Goal: Information Seeking & Learning: Compare options

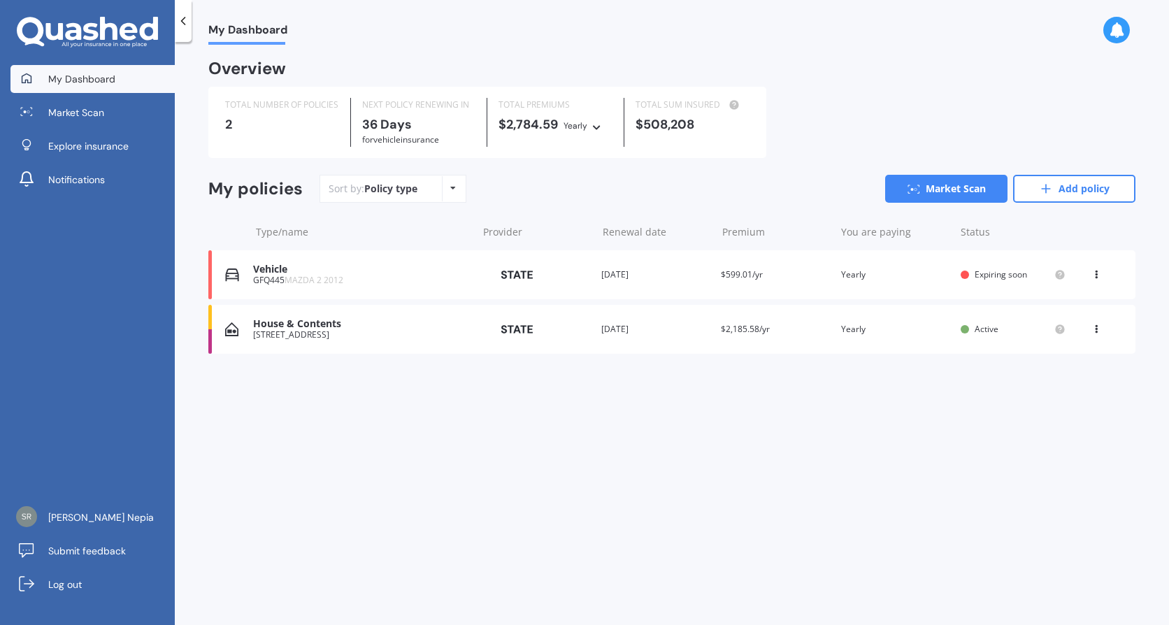
click at [269, 328] on div "House & Contents" at bounding box center [361, 324] width 217 height 12
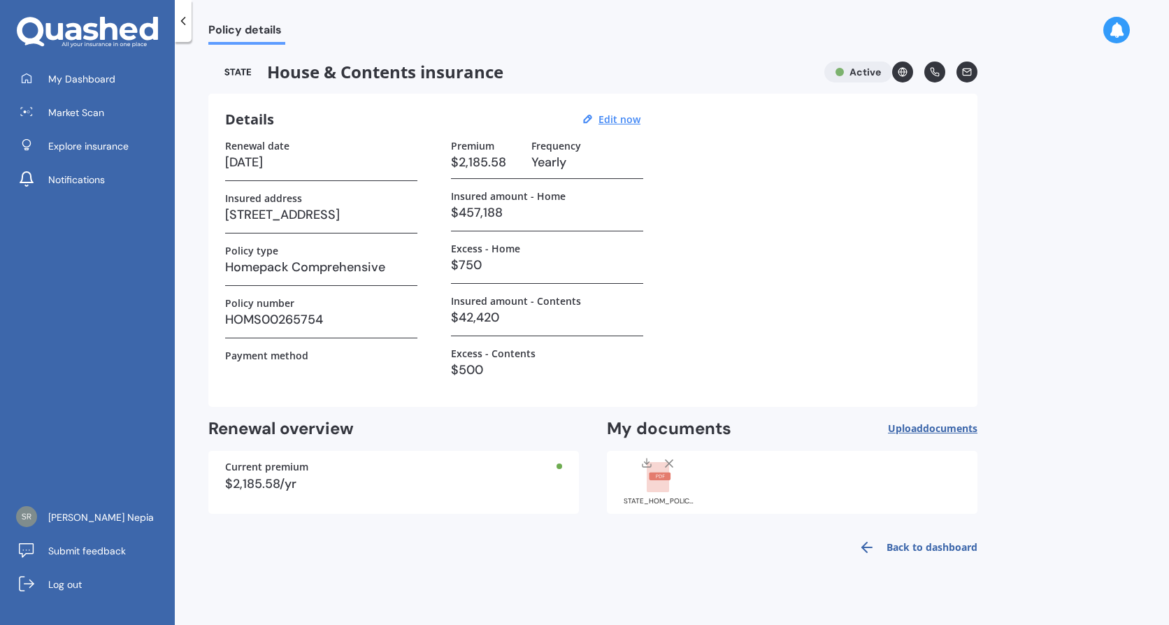
click at [655, 477] on rect at bounding box center [660, 477] width 22 height 8
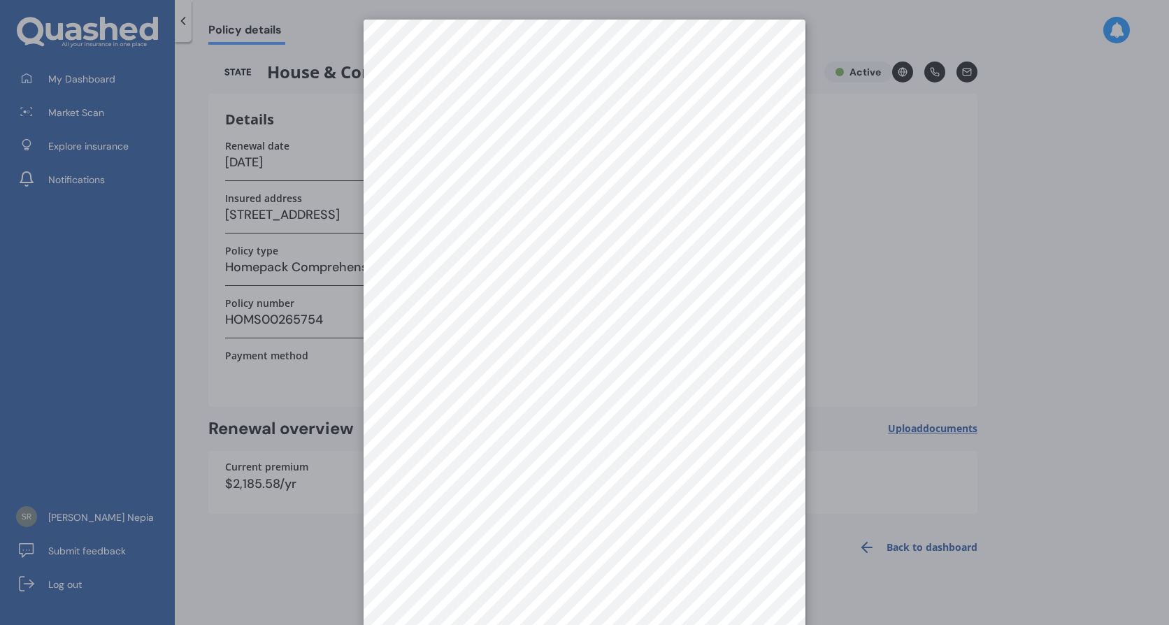
scroll to position [20, 0]
click at [1056, 264] on div at bounding box center [584, 312] width 1169 height 625
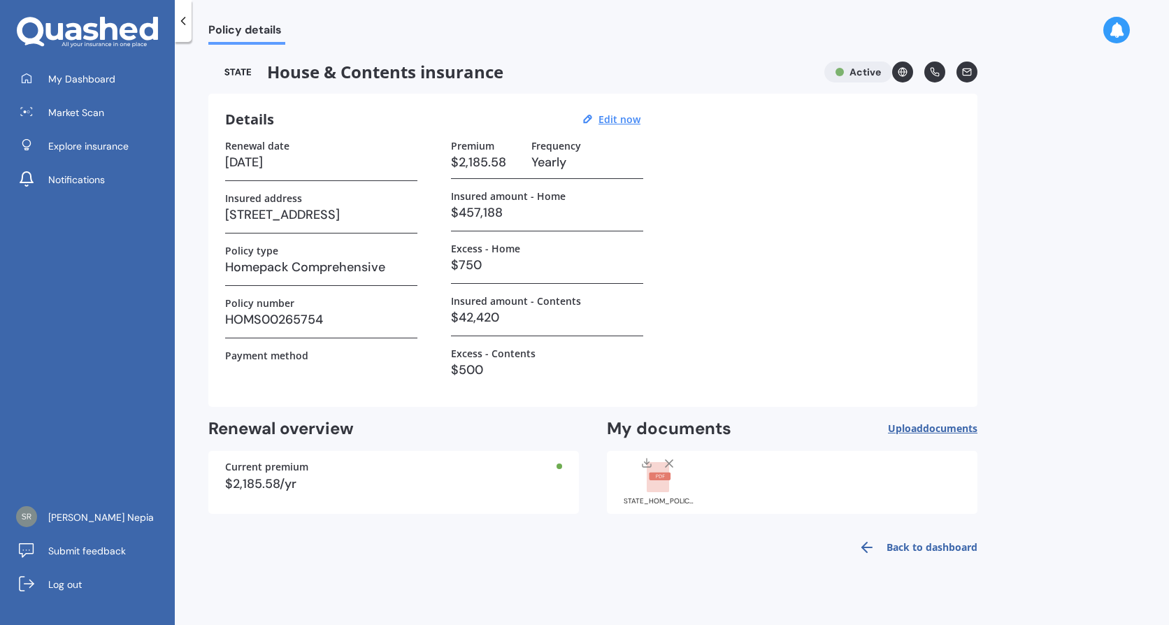
click at [646, 466] on icon at bounding box center [647, 465] width 8 height 3
click at [87, 118] on span "Market Scan" at bounding box center [76, 113] width 56 height 14
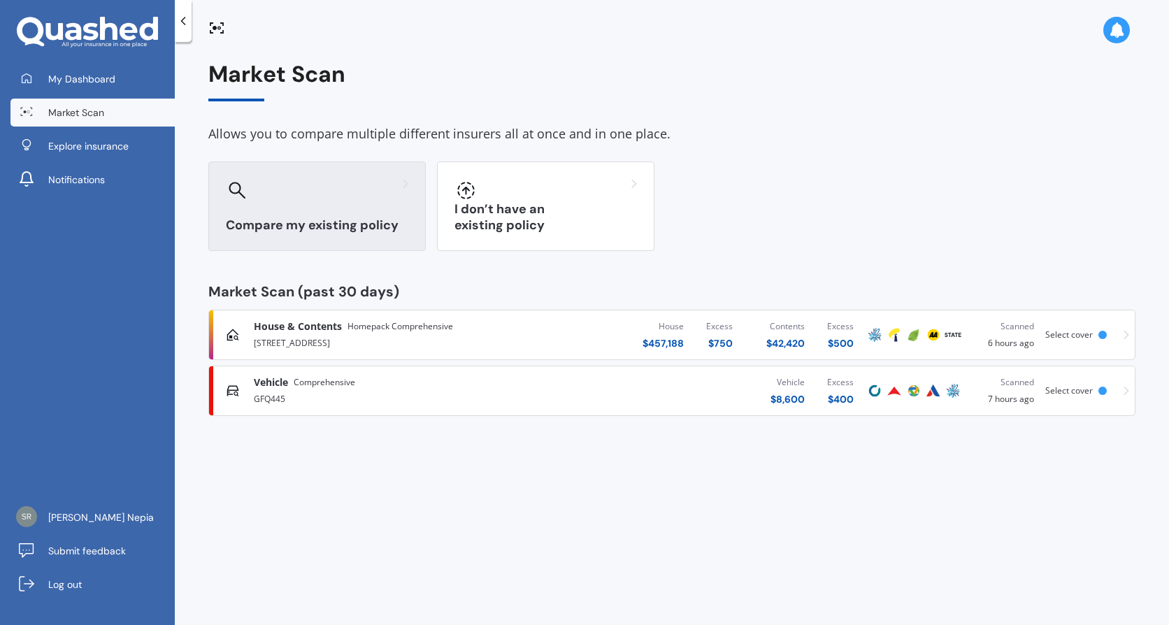
click at [317, 232] on h3 "Compare my existing policy" at bounding box center [317, 225] width 182 height 16
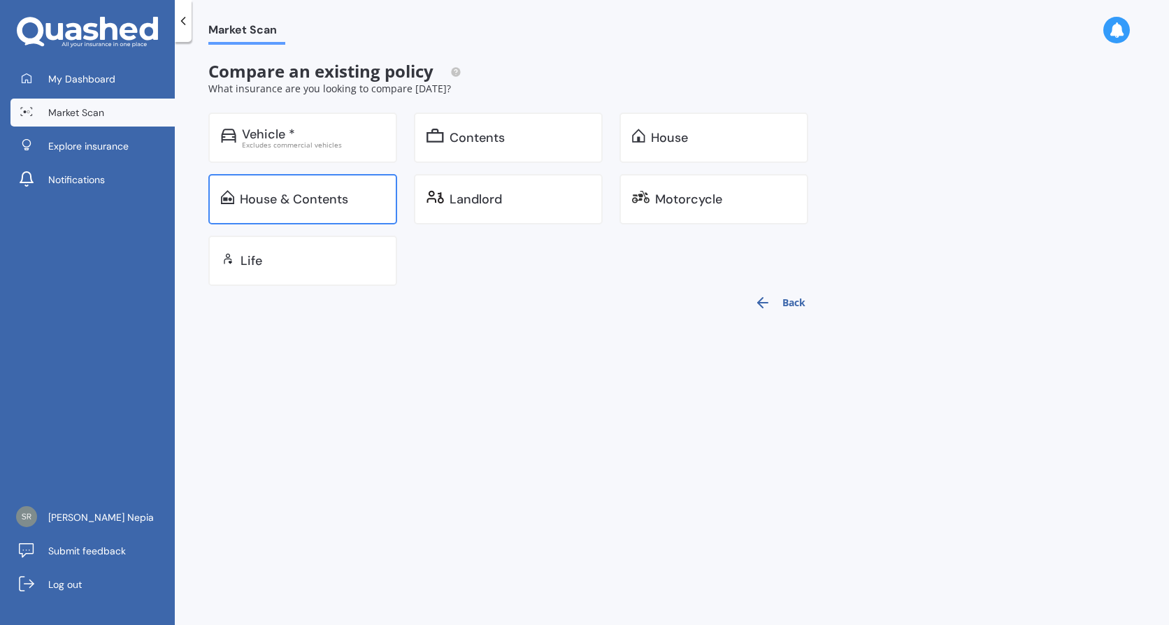
click at [301, 188] on div "House & Contents" at bounding box center [302, 199] width 189 height 50
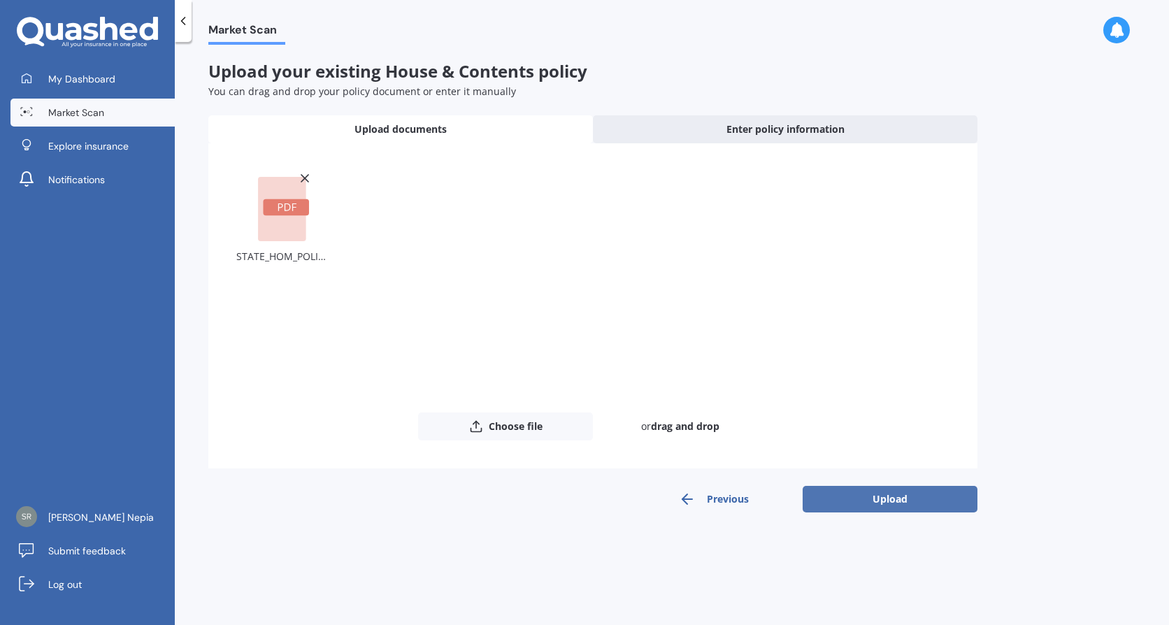
click at [877, 499] on button "Upload" at bounding box center [890, 499] width 175 height 27
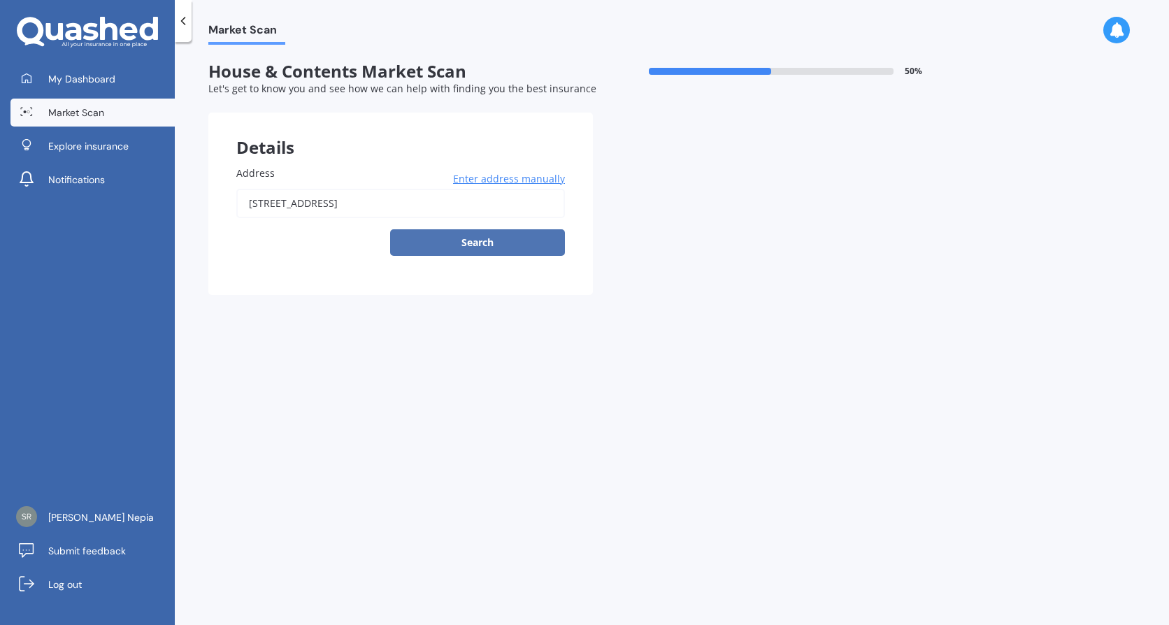
click at [478, 252] on button "Search" at bounding box center [477, 242] width 175 height 27
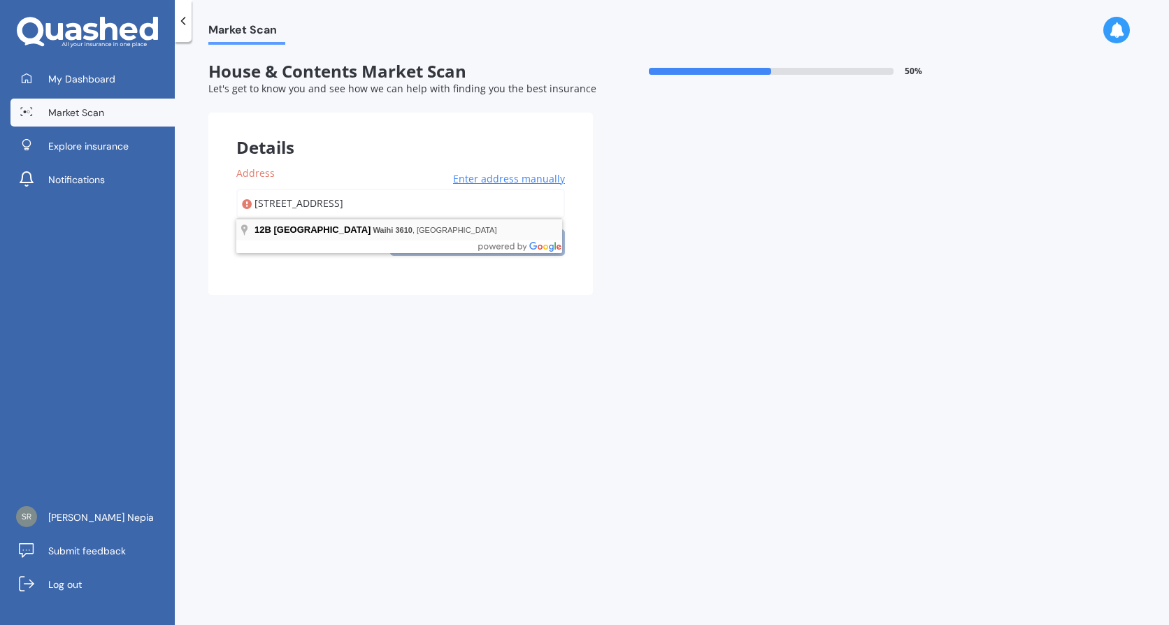
type input "[STREET_ADDRESS]"
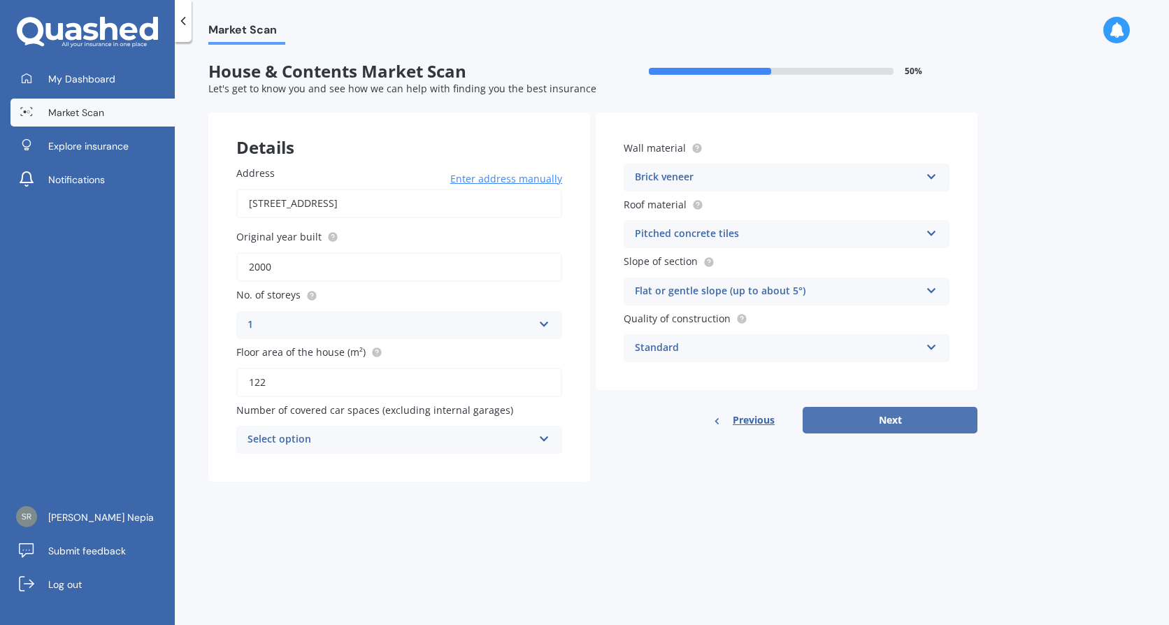
click at [883, 413] on button "Next" at bounding box center [890, 420] width 175 height 27
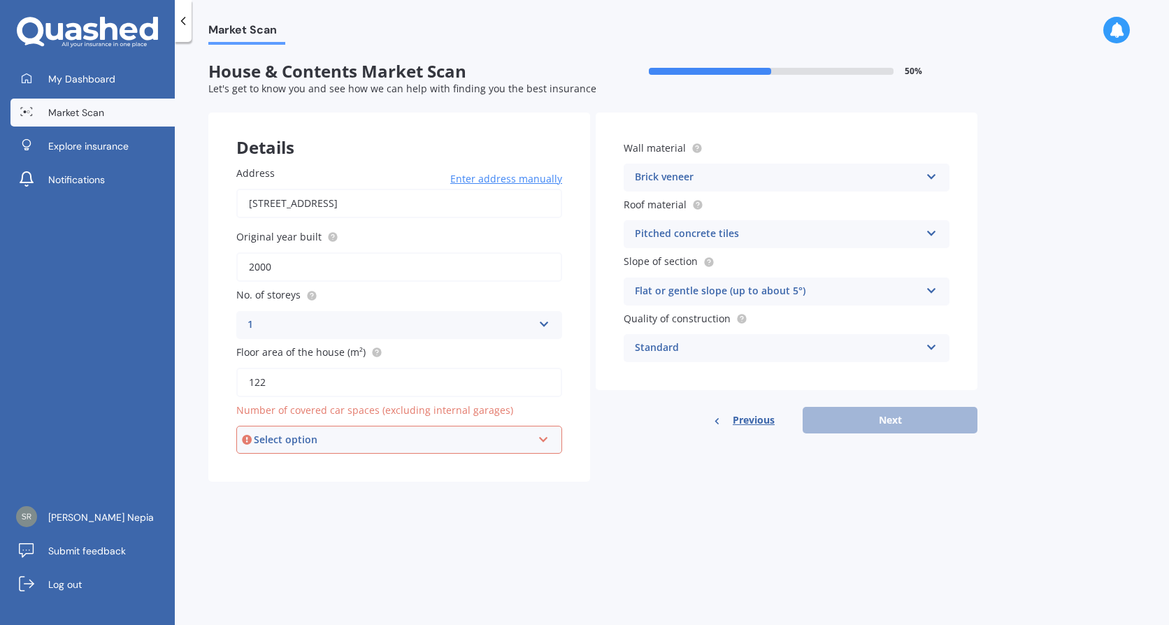
click at [549, 438] on icon at bounding box center [544, 437] width 12 height 10
click at [277, 442] on div "0" at bounding box center [393, 439] width 278 height 15
click at [536, 437] on div "Select option 0 1 2 3 4 5+" at bounding box center [399, 440] width 326 height 28
click at [257, 464] on div "0" at bounding box center [399, 466] width 323 height 25
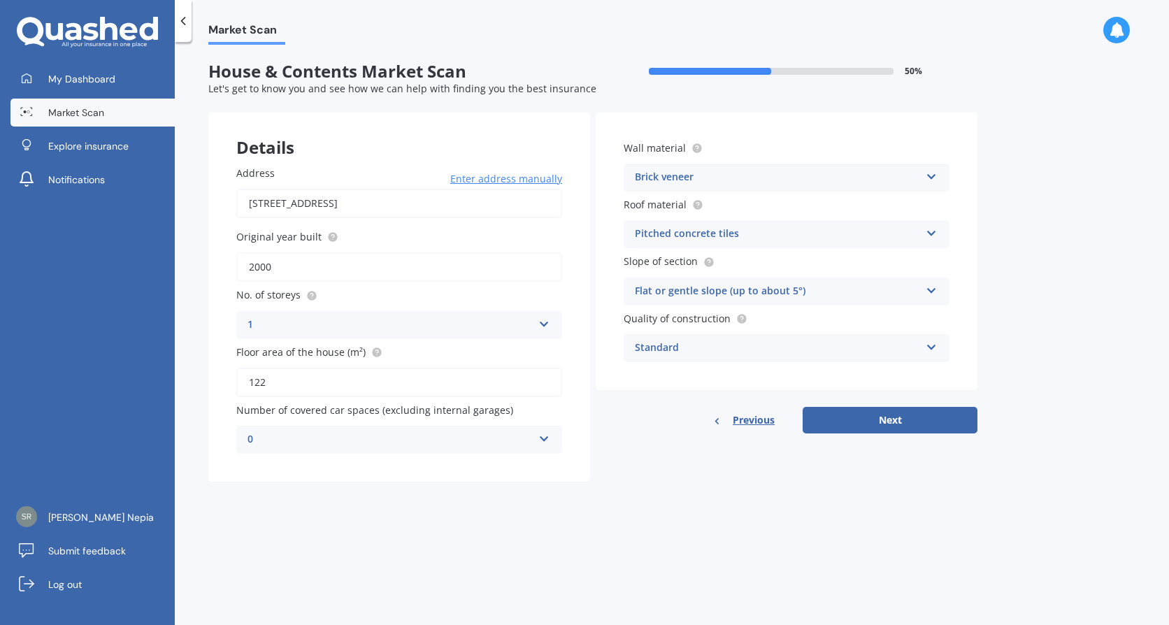
click at [648, 482] on div "Details Address [STREET_ADDRESS] Enter address manually Search Original year bu…" at bounding box center [592, 297] width 769 height 369
click at [887, 427] on button "Next" at bounding box center [890, 420] width 175 height 27
select select "05"
select select "01"
select select "1959"
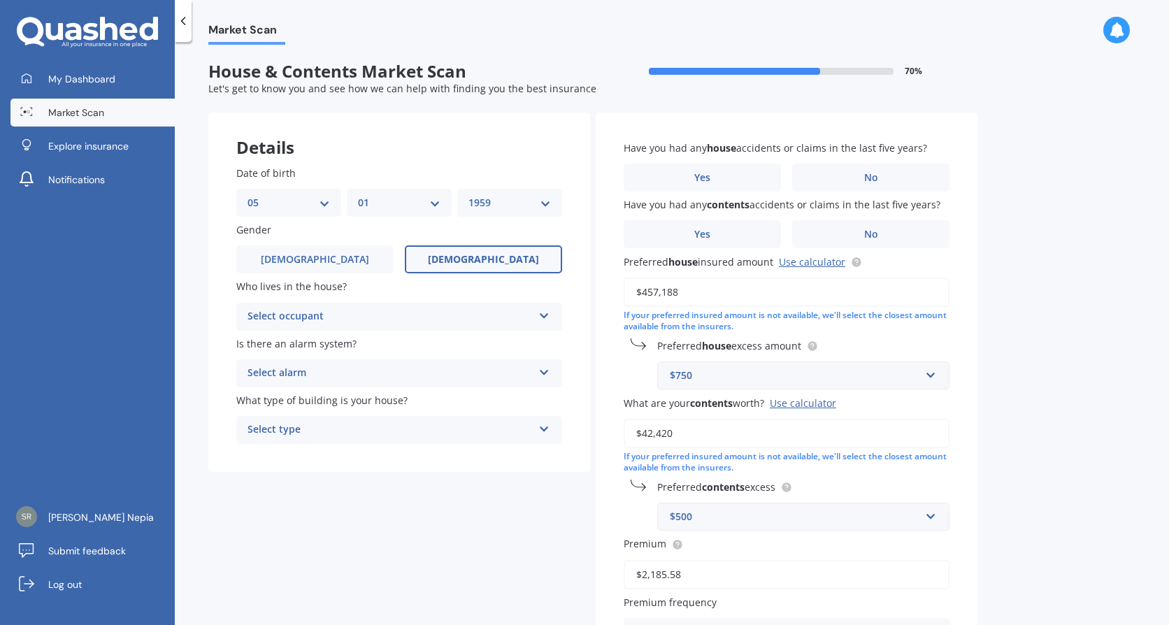
click at [542, 371] on icon at bounding box center [544, 370] width 12 height 10
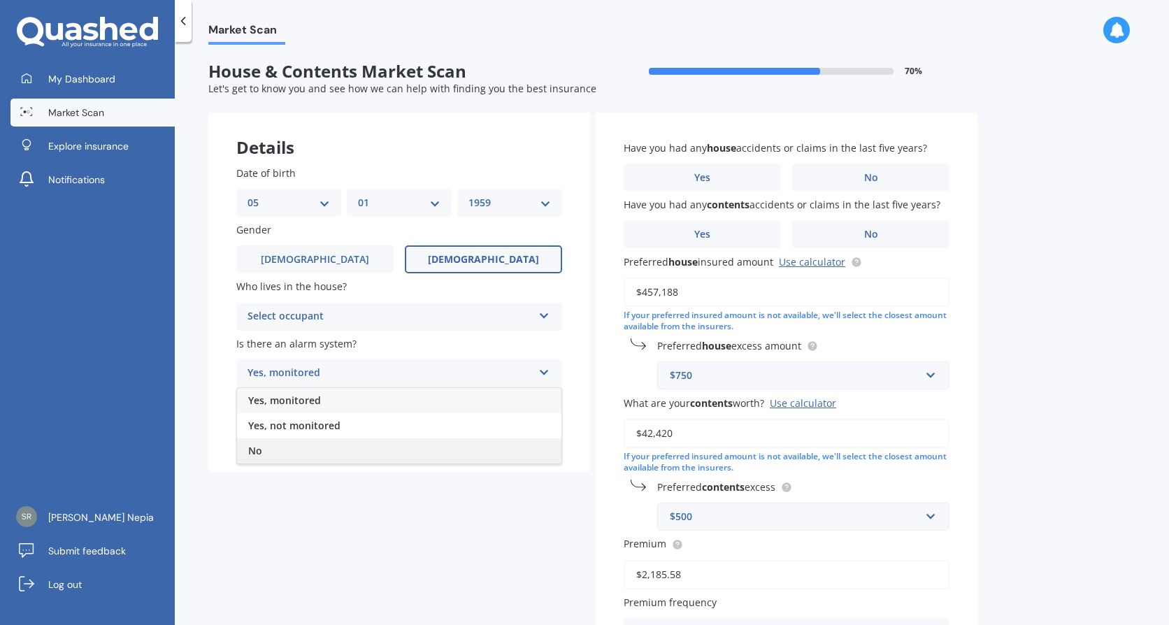
click at [252, 450] on span "No" at bounding box center [255, 450] width 14 height 13
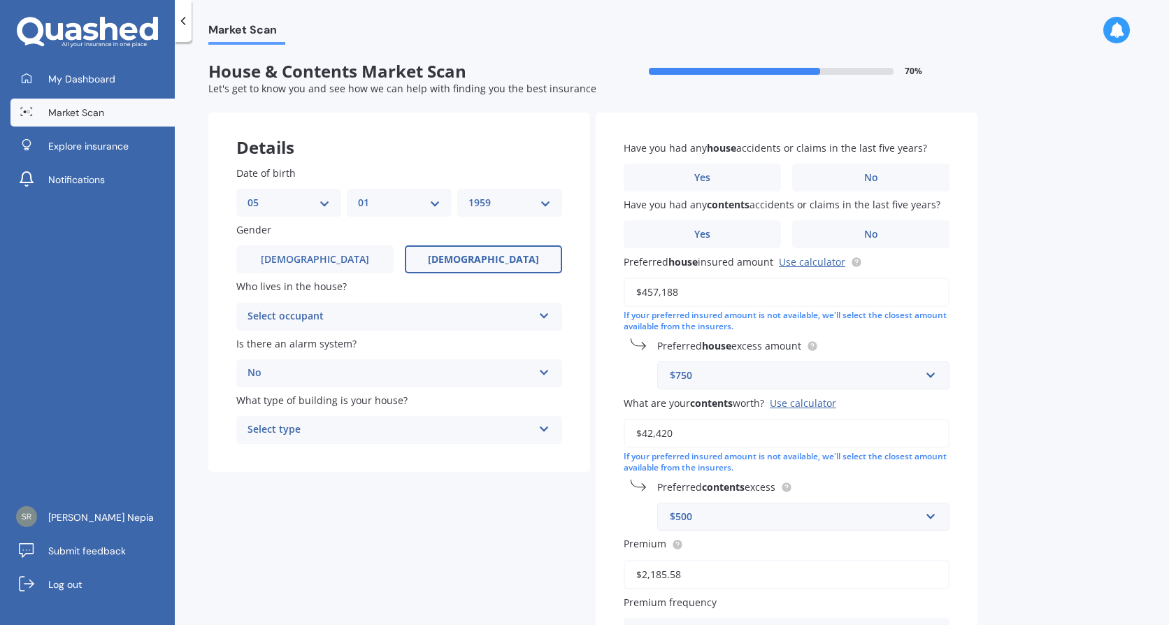
click at [537, 431] on div "Select type Freestanding Multi-unit (in a block of 6 or less) Multi-unit (in a …" at bounding box center [399, 430] width 326 height 28
click at [343, 455] on div "Freestanding" at bounding box center [399, 457] width 324 height 25
click at [703, 174] on span "Yes" at bounding box center [702, 178] width 17 height 12
click at [0, 0] on input "Yes" at bounding box center [0, 0] width 0 height 0
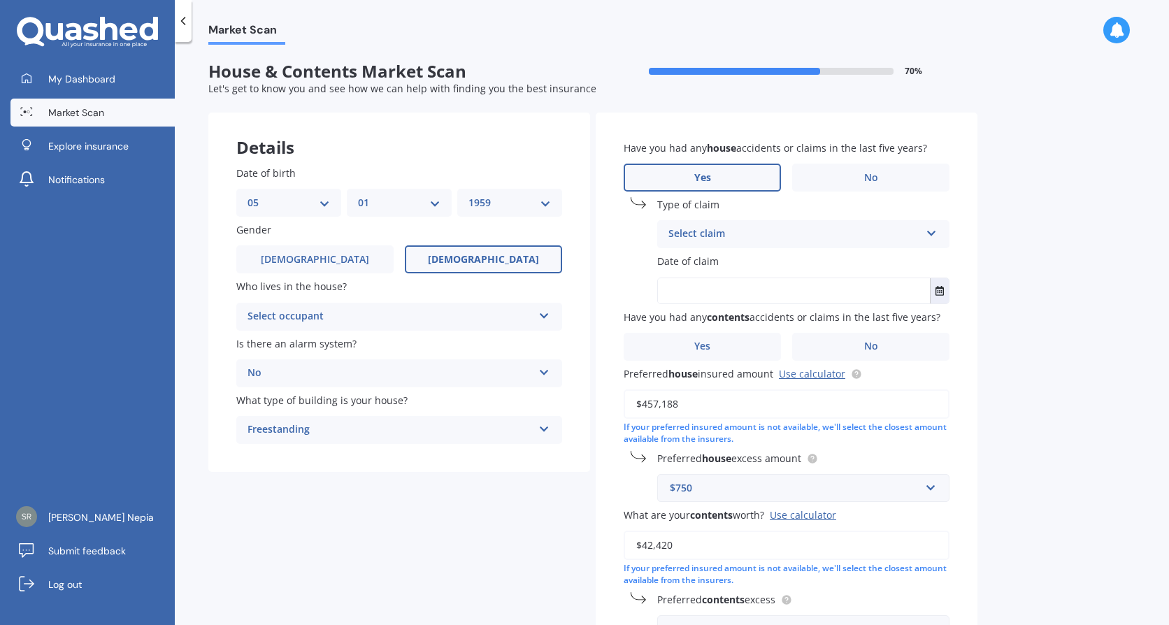
click at [919, 229] on div "Select claim" at bounding box center [794, 234] width 252 height 17
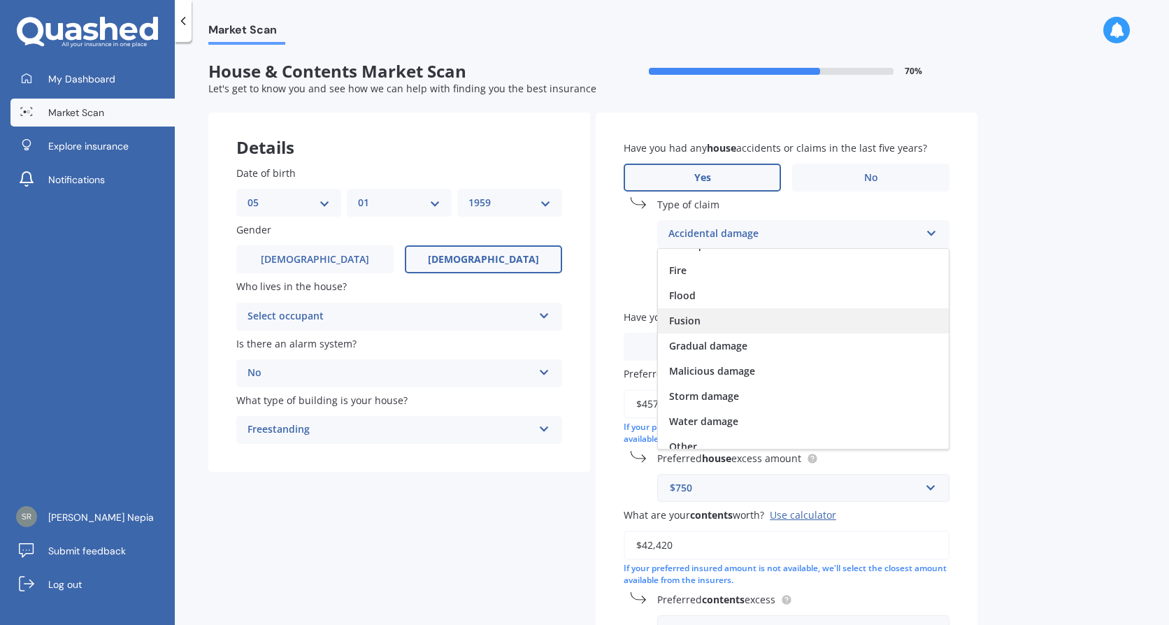
scroll to position [102, 0]
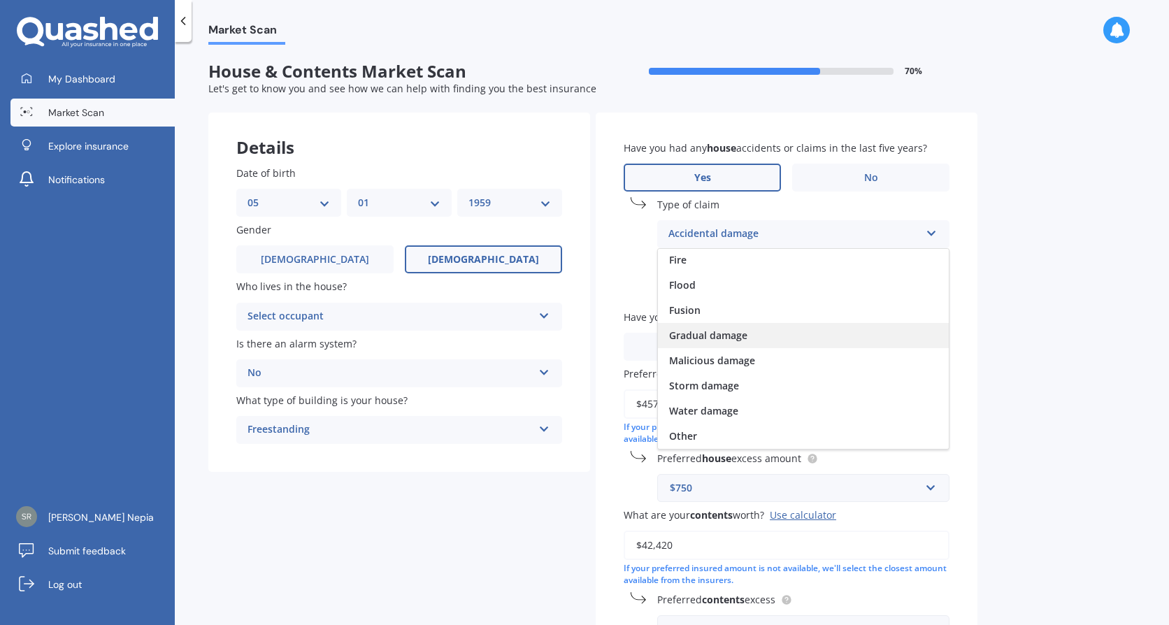
click at [705, 335] on span "Gradual damage" at bounding box center [708, 335] width 78 height 13
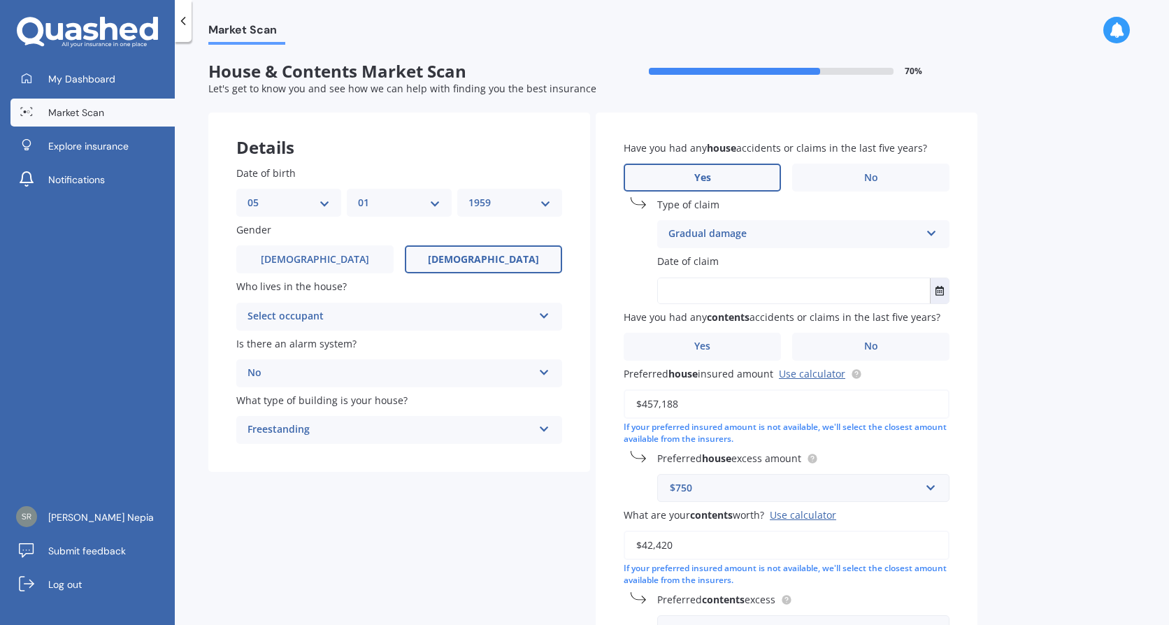
click at [931, 227] on icon at bounding box center [932, 231] width 12 height 10
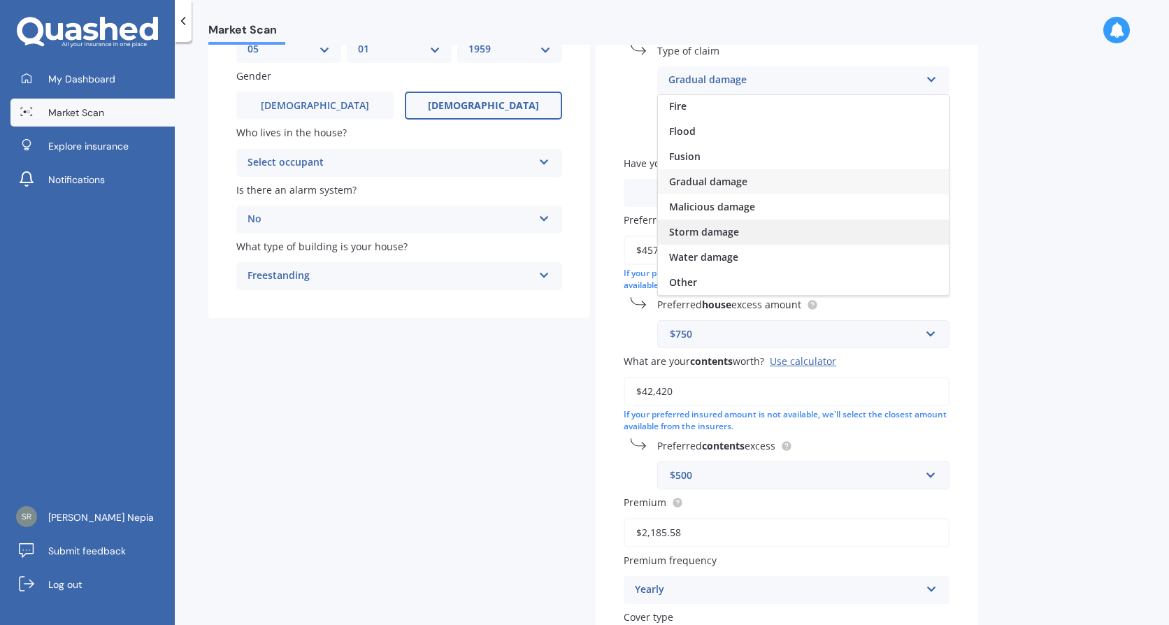
scroll to position [140, 0]
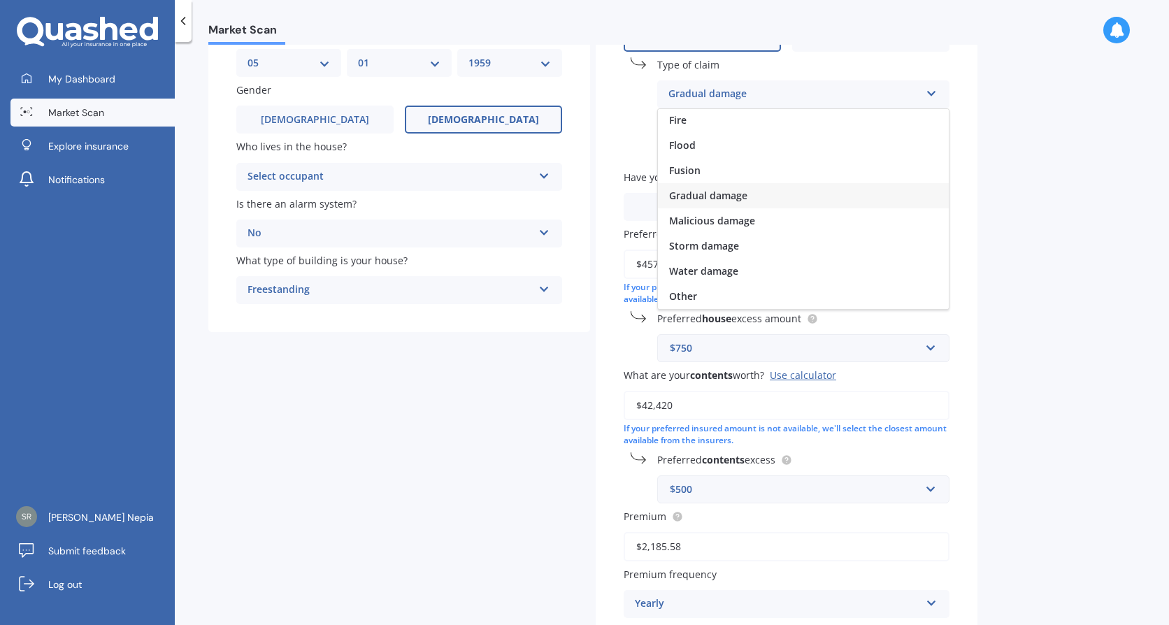
click at [717, 201] on span "Gradual damage" at bounding box center [708, 195] width 78 height 13
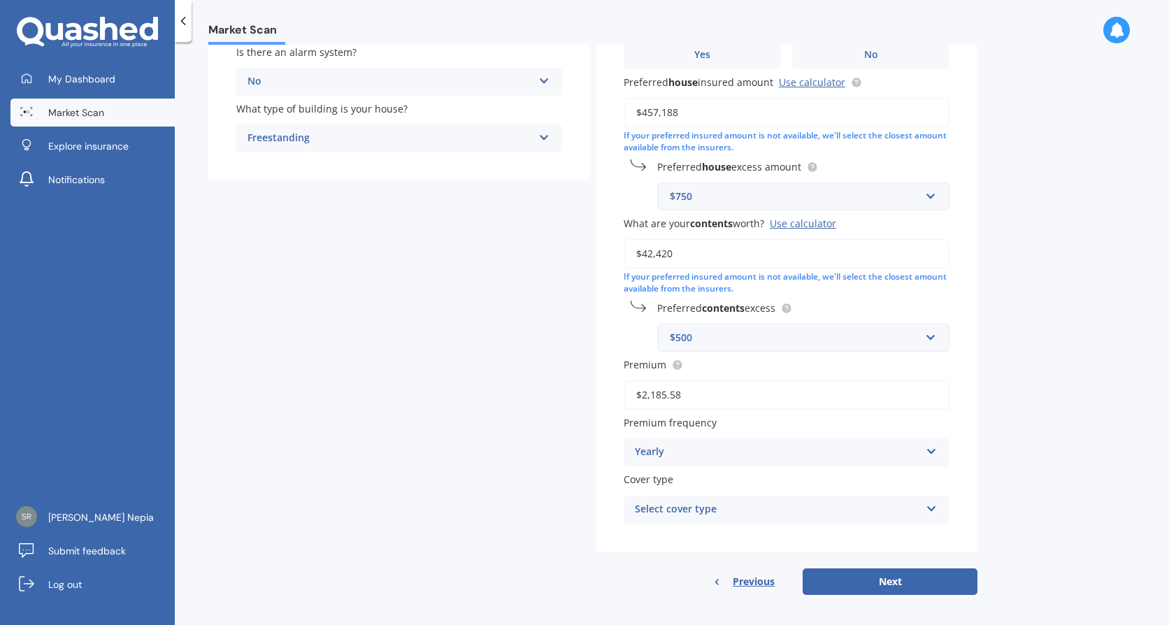
scroll to position [298, 0]
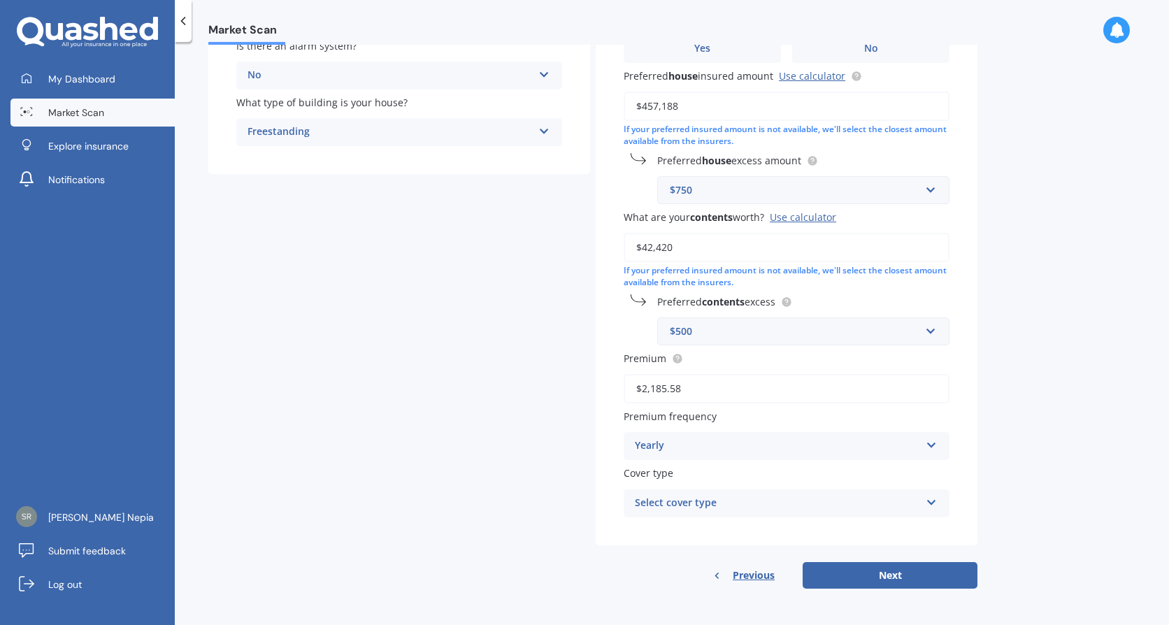
click at [929, 503] on icon at bounding box center [932, 500] width 12 height 10
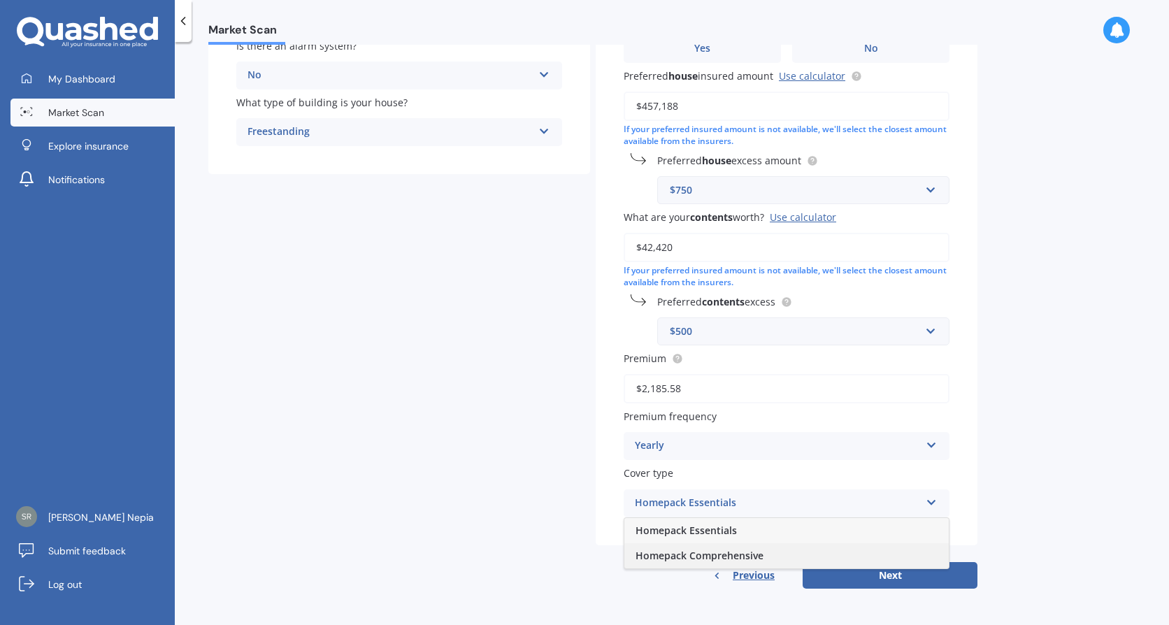
click at [702, 553] on span "Homepack Comprehensive" at bounding box center [700, 555] width 128 height 13
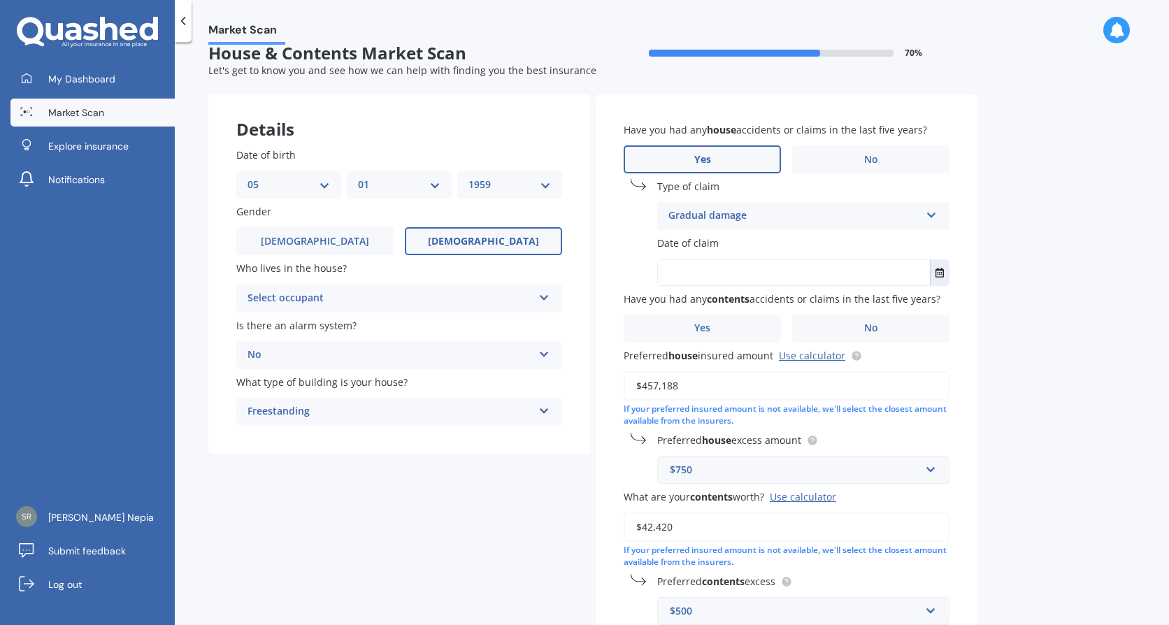
scroll to position [0, 0]
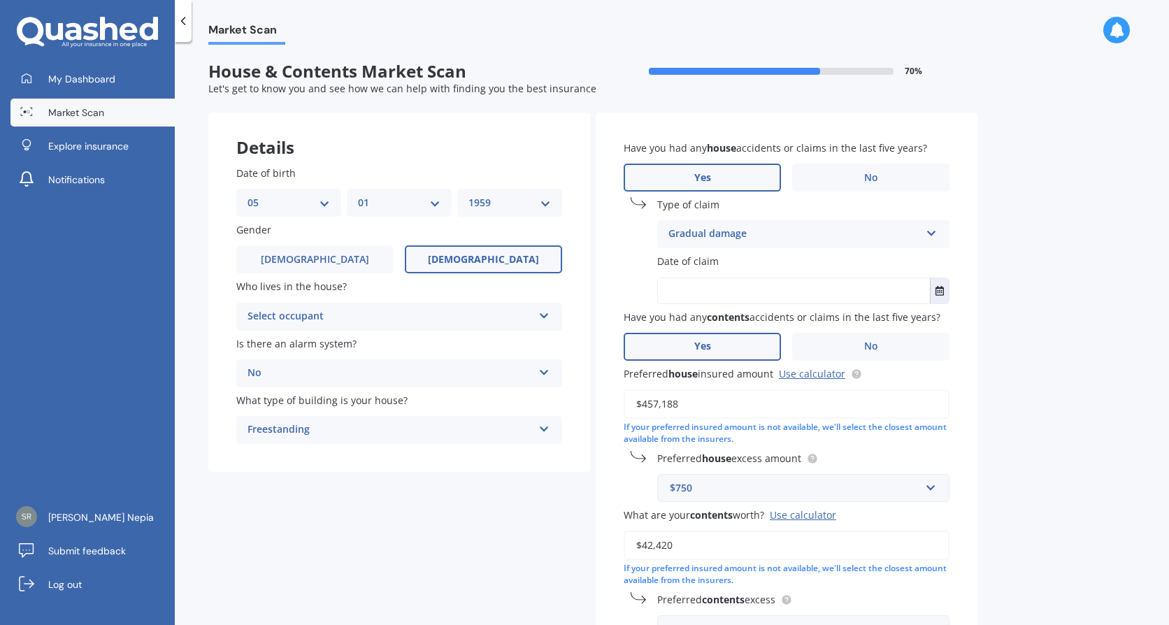
click at [724, 342] on label "Yes" at bounding box center [702, 347] width 157 height 28
click at [0, 0] on input "Yes" at bounding box center [0, 0] width 0 height 0
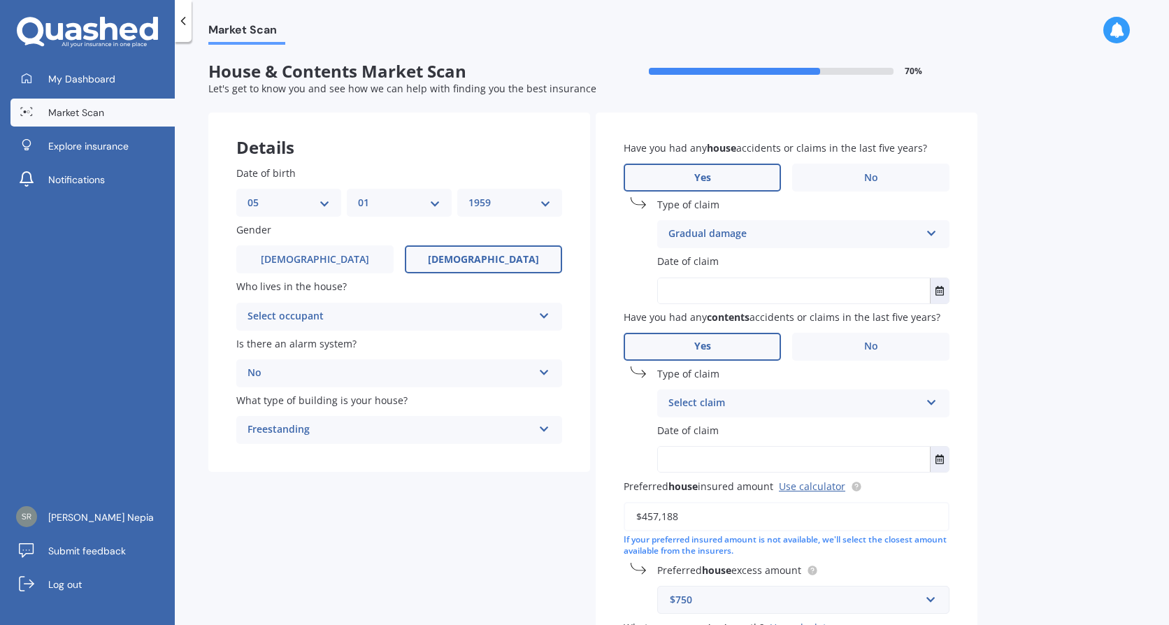
click at [935, 402] on icon at bounding box center [932, 400] width 12 height 10
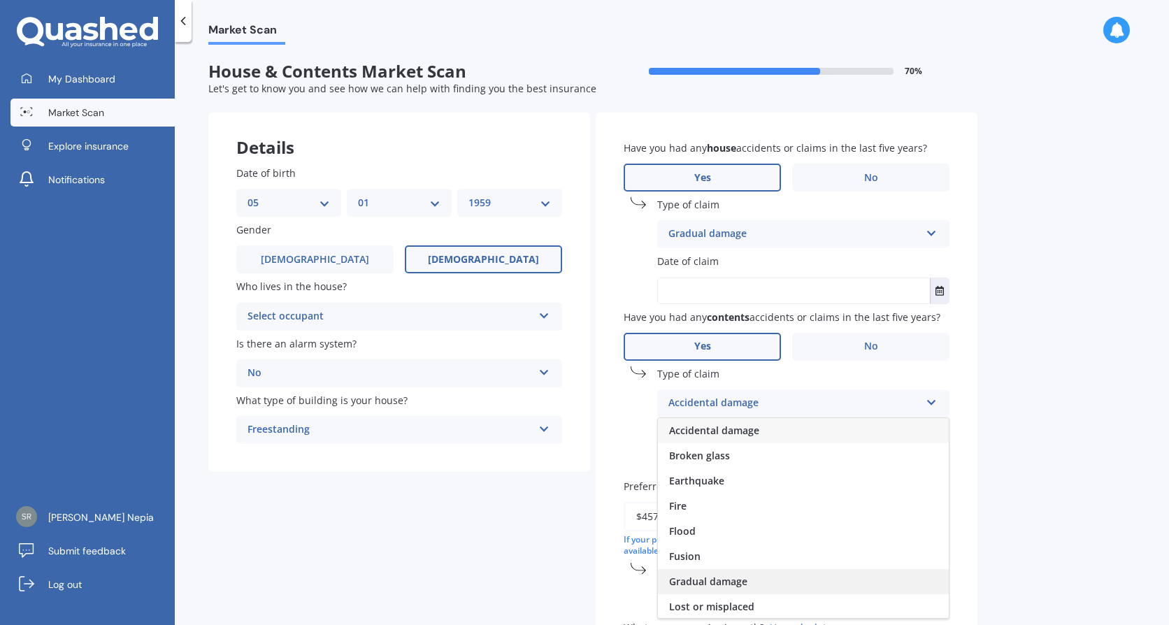
click at [703, 583] on span "Gradual damage" at bounding box center [708, 581] width 78 height 13
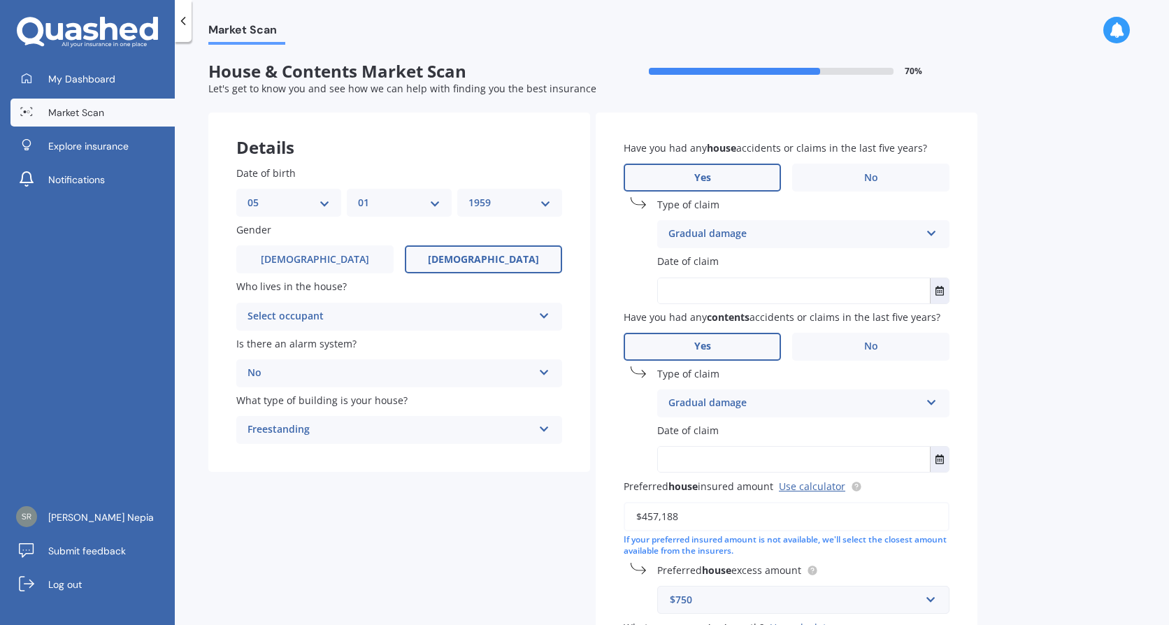
click at [763, 450] on input "text" at bounding box center [794, 459] width 272 height 25
type input "[DATE]"
click at [943, 458] on icon "Select date" at bounding box center [939, 459] width 8 height 10
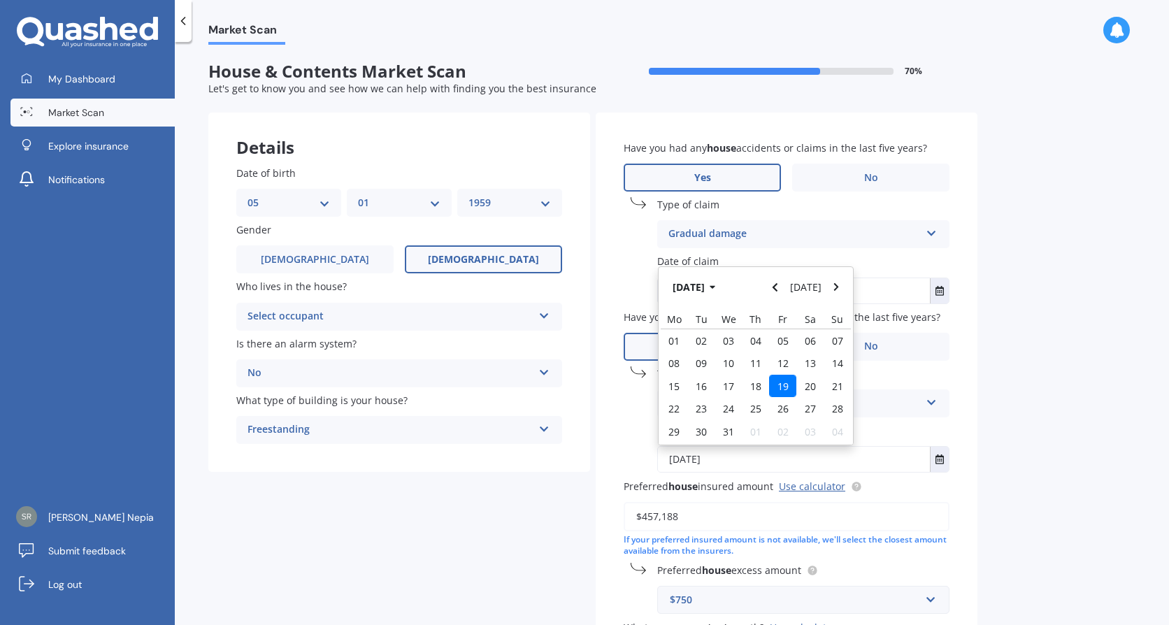
click at [777, 387] on span "19" at bounding box center [782, 386] width 11 height 13
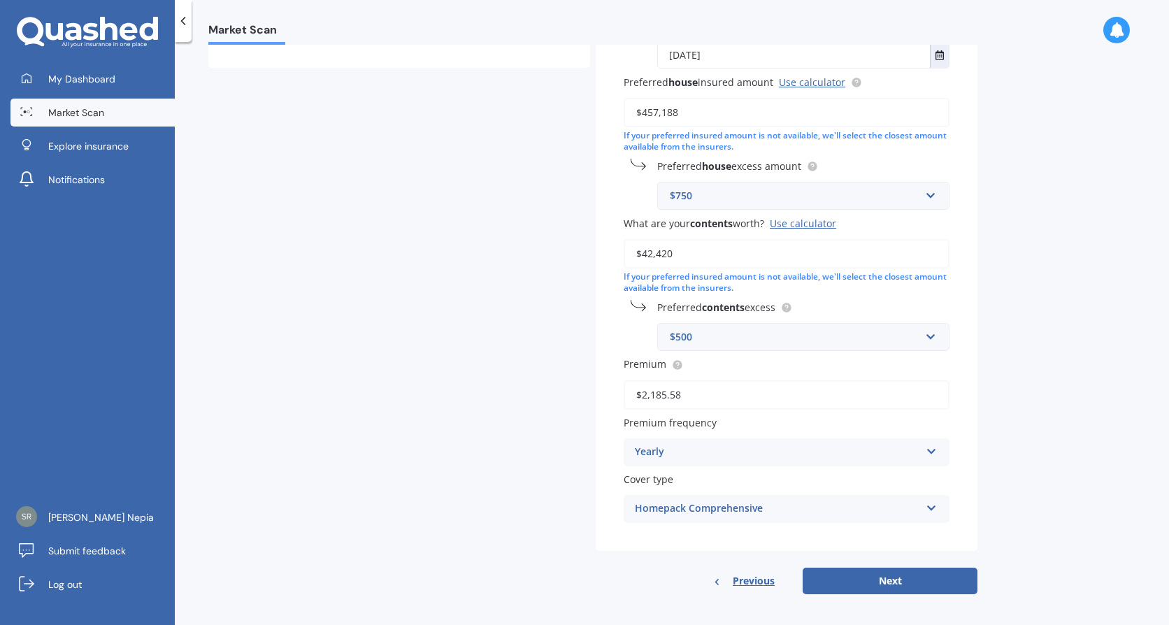
scroll to position [410, 0]
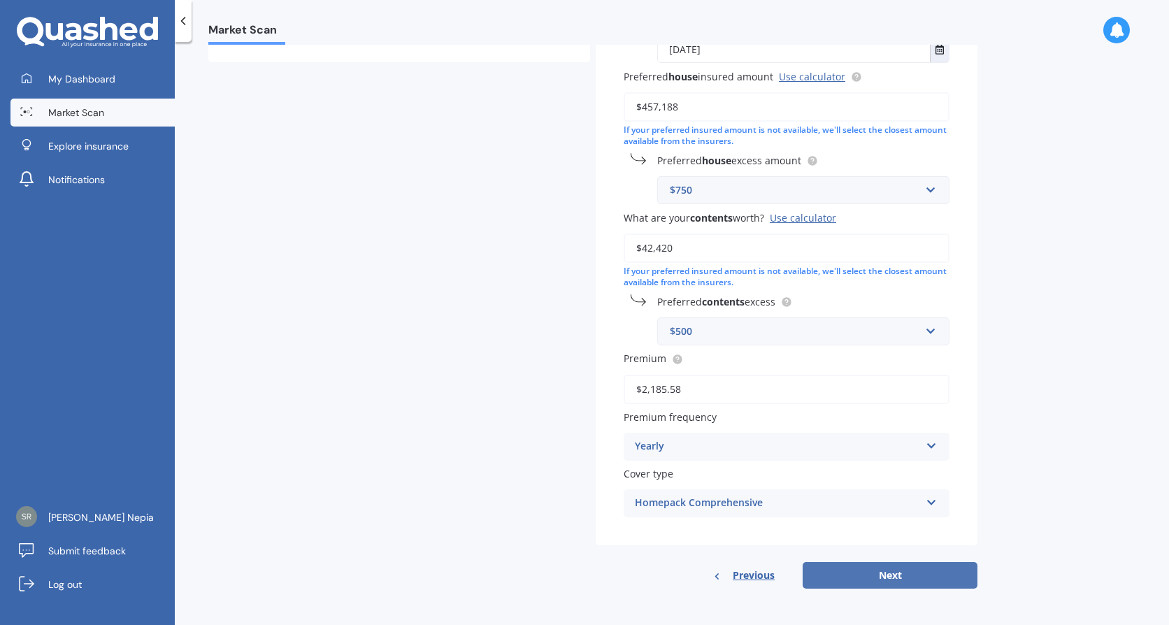
click at [913, 568] on button "Next" at bounding box center [890, 575] width 175 height 27
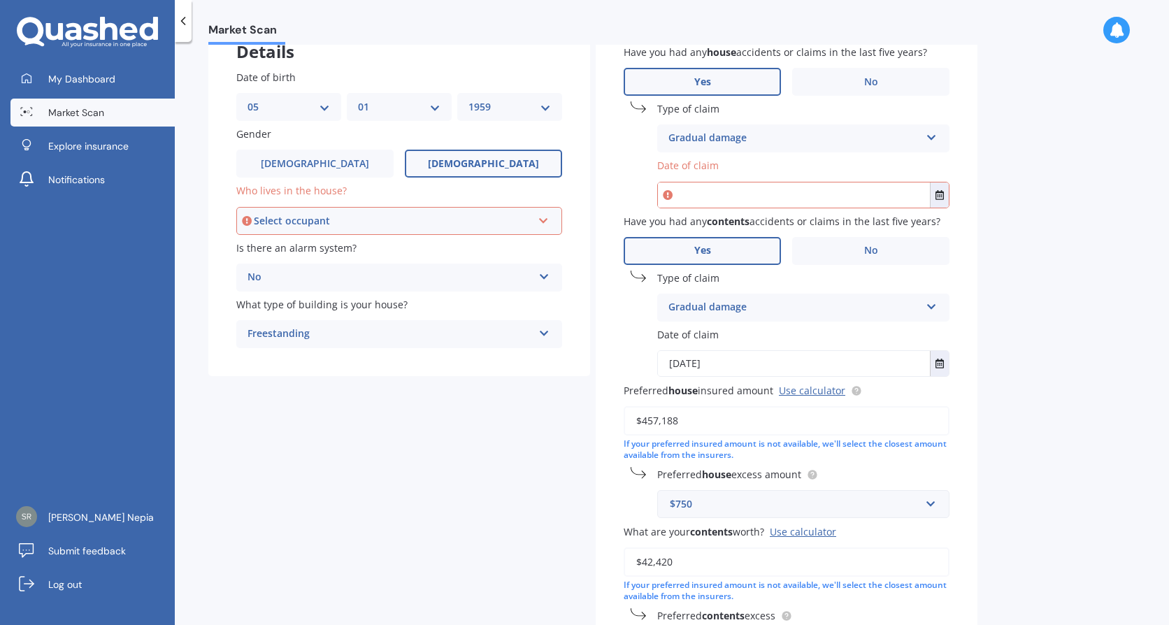
scroll to position [94, 0]
click at [866, 250] on span "No" at bounding box center [871, 252] width 14 height 12
click at [0, 0] on input "No" at bounding box center [0, 0] width 0 height 0
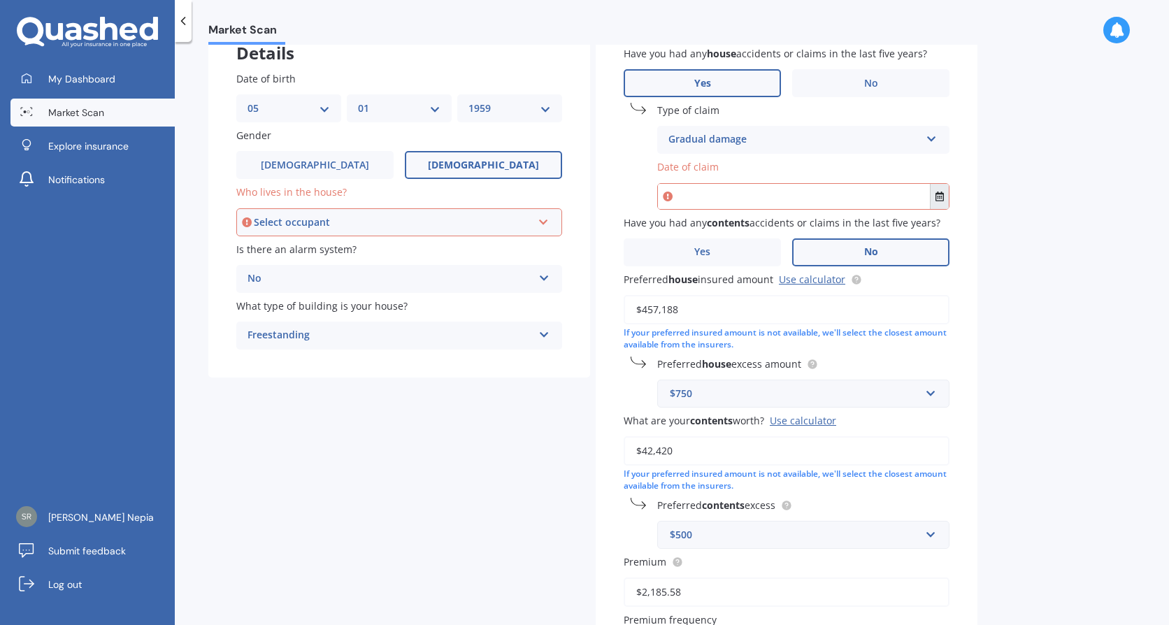
click at [932, 199] on button "Select date" at bounding box center [939, 196] width 19 height 25
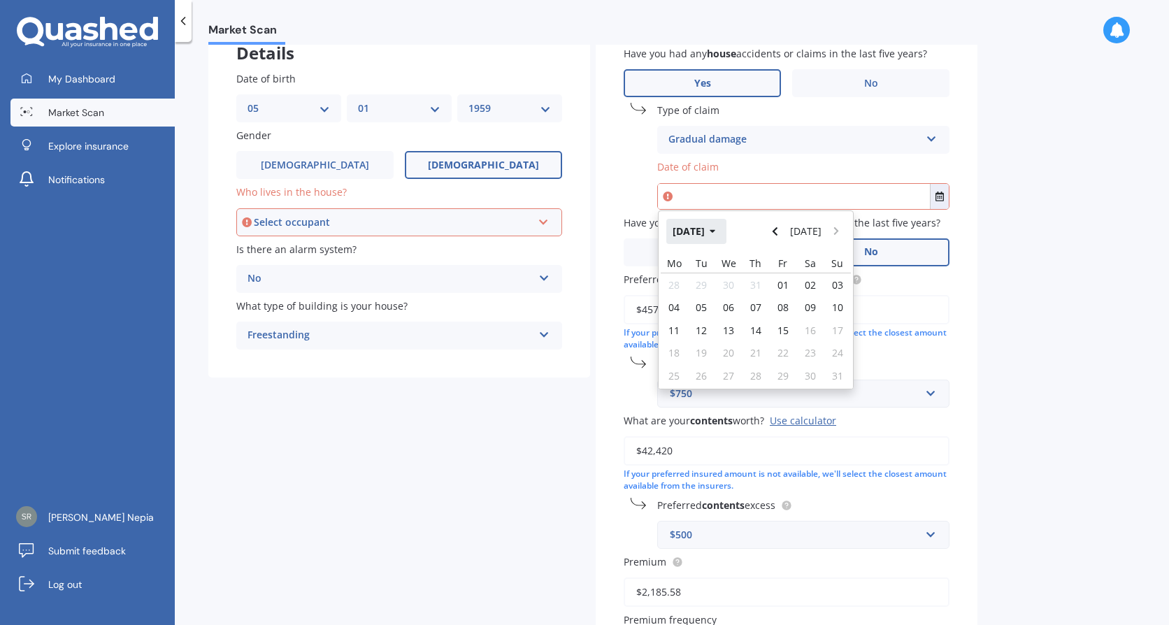
click at [716, 235] on icon "button" at bounding box center [713, 232] width 6 height 10
click at [705, 229] on icon "button" at bounding box center [703, 232] width 6 height 10
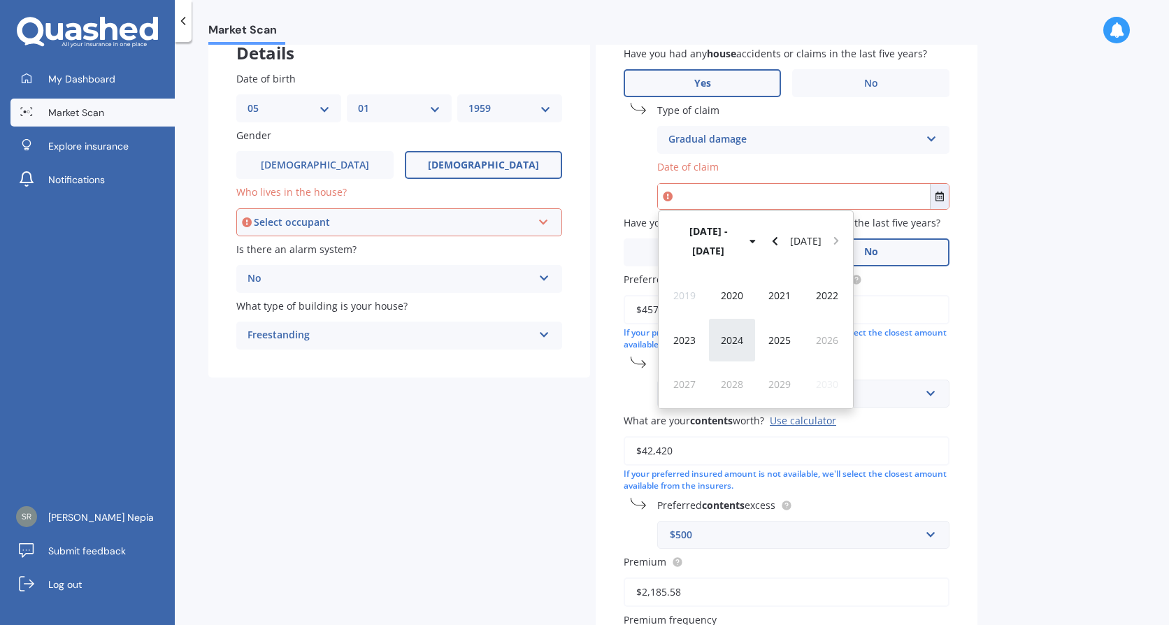
click at [738, 334] on span "2024" at bounding box center [732, 340] width 22 height 13
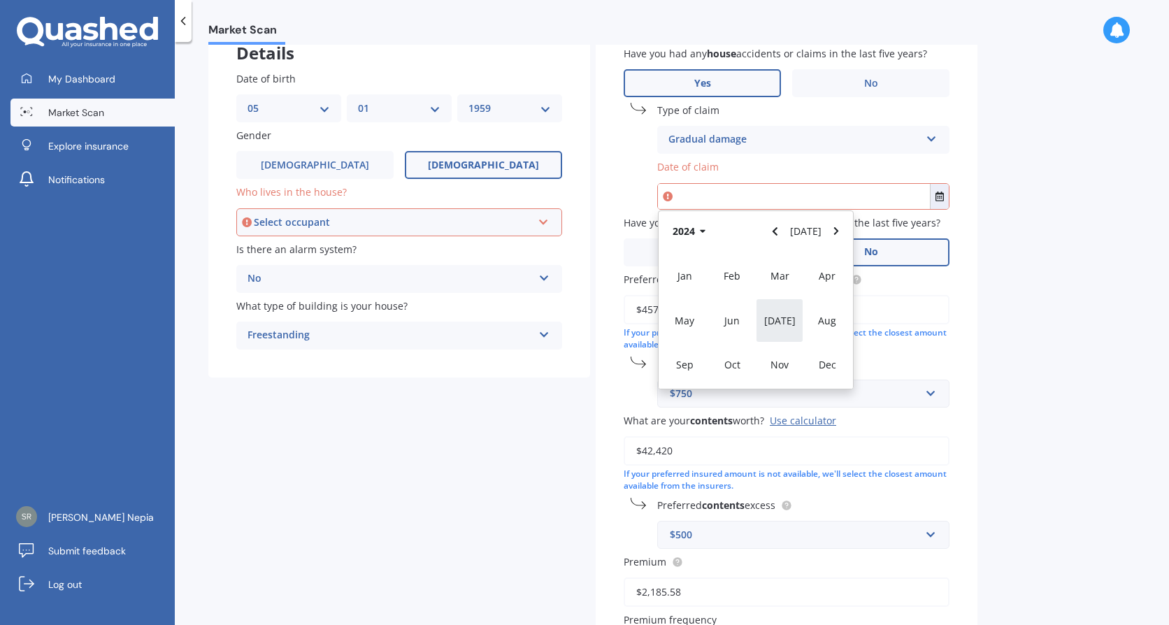
click at [767, 323] on div "[DATE]" at bounding box center [780, 321] width 48 height 44
click at [777, 328] on span "19" at bounding box center [782, 330] width 11 height 13
type input "[DATE]"
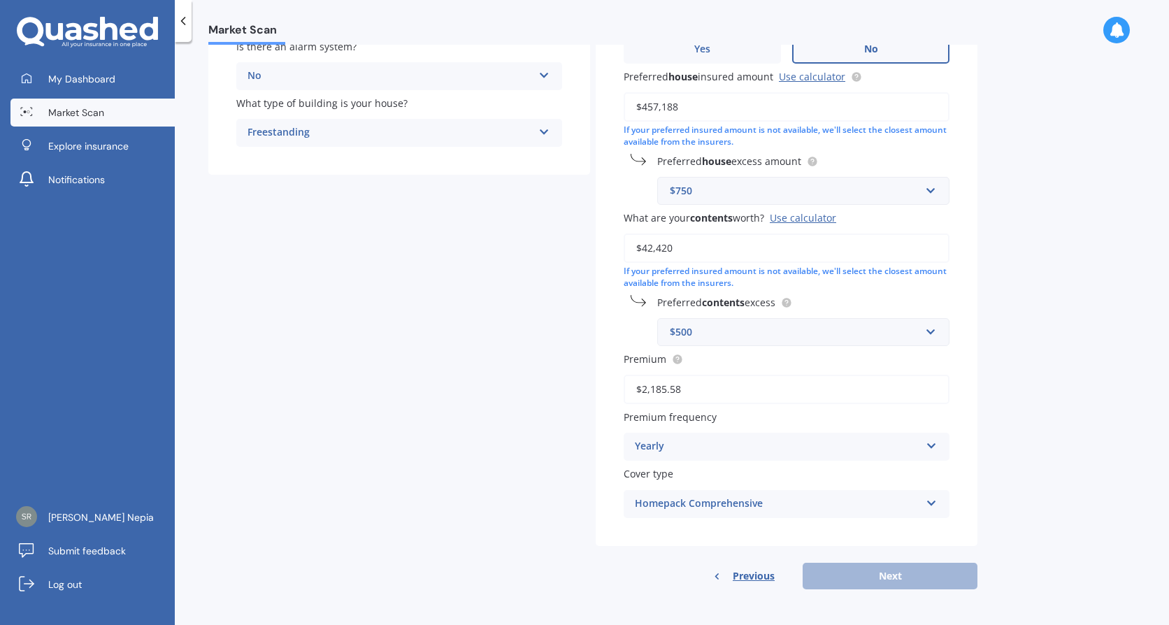
scroll to position [298, 0]
click at [874, 583] on div "Previous Next" at bounding box center [787, 575] width 382 height 27
click at [891, 578] on div "Previous Next" at bounding box center [787, 575] width 382 height 27
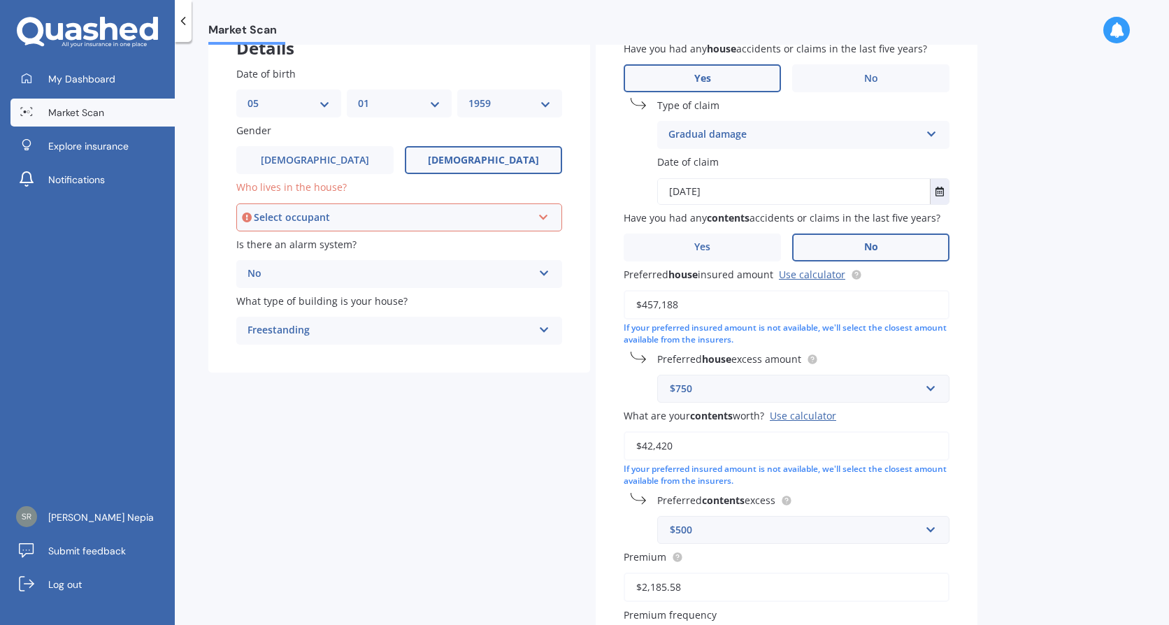
scroll to position [88, 0]
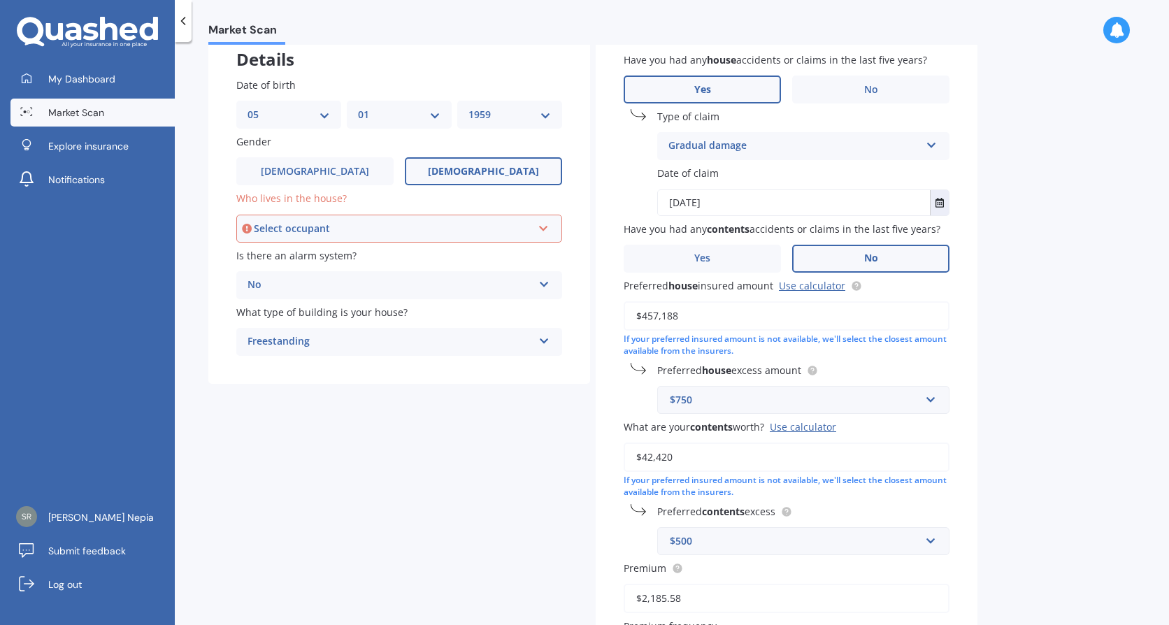
click at [547, 225] on icon at bounding box center [544, 226] width 12 height 10
click at [420, 254] on div "Owner" at bounding box center [399, 255] width 323 height 25
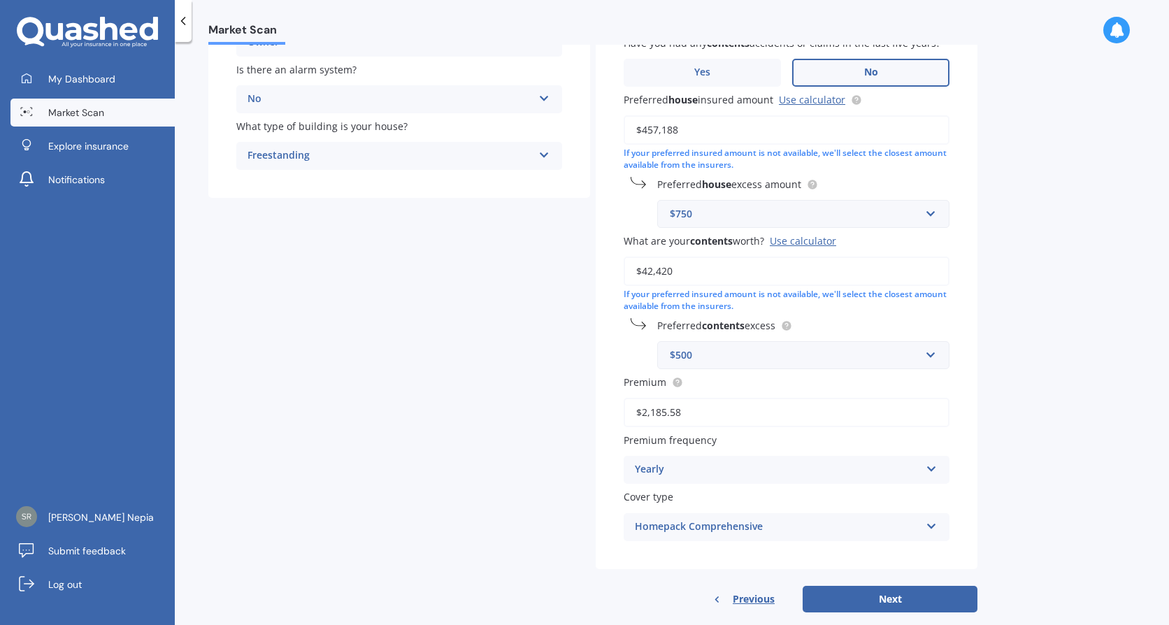
scroll to position [298, 0]
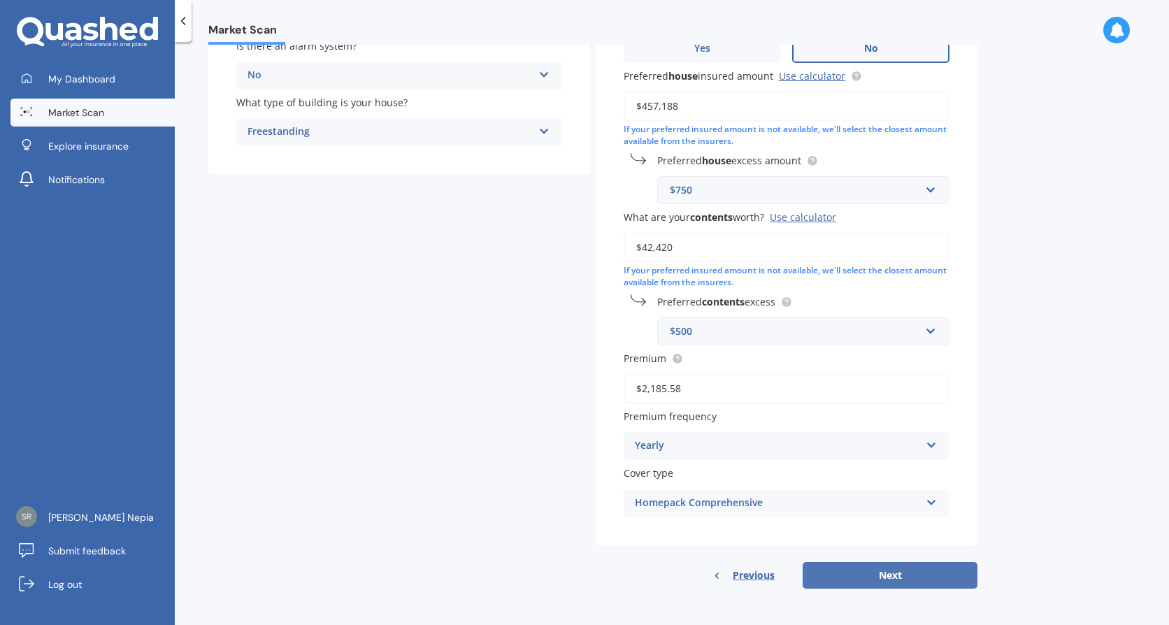
click at [894, 575] on button "Next" at bounding box center [890, 575] width 175 height 27
select select "05"
select select "01"
select select "1959"
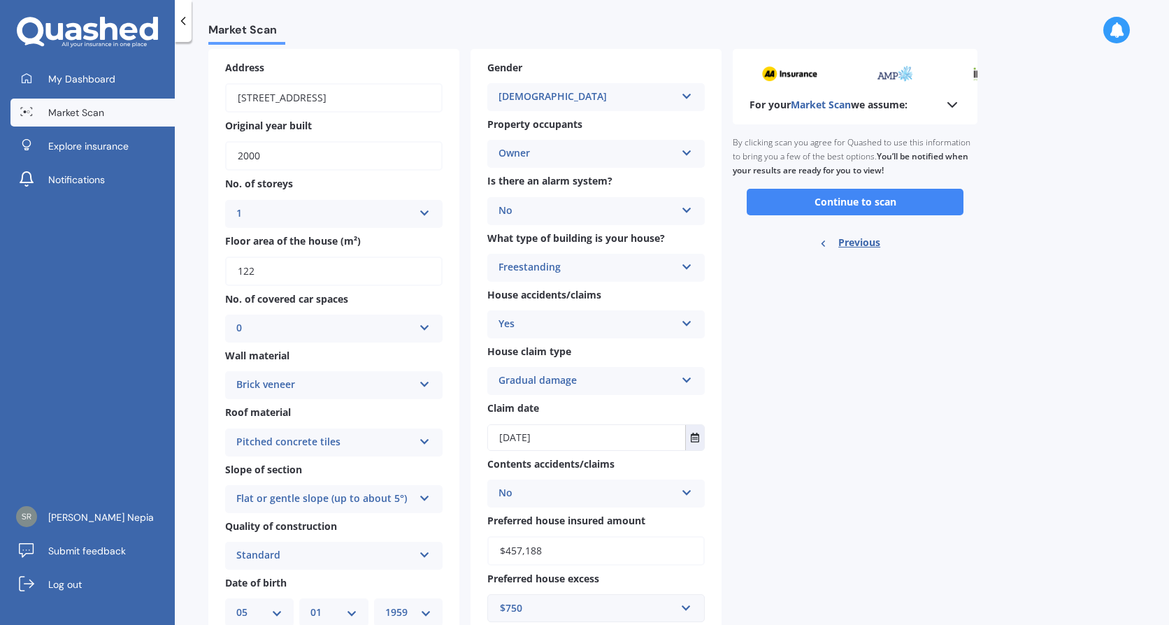
scroll to position [0, 0]
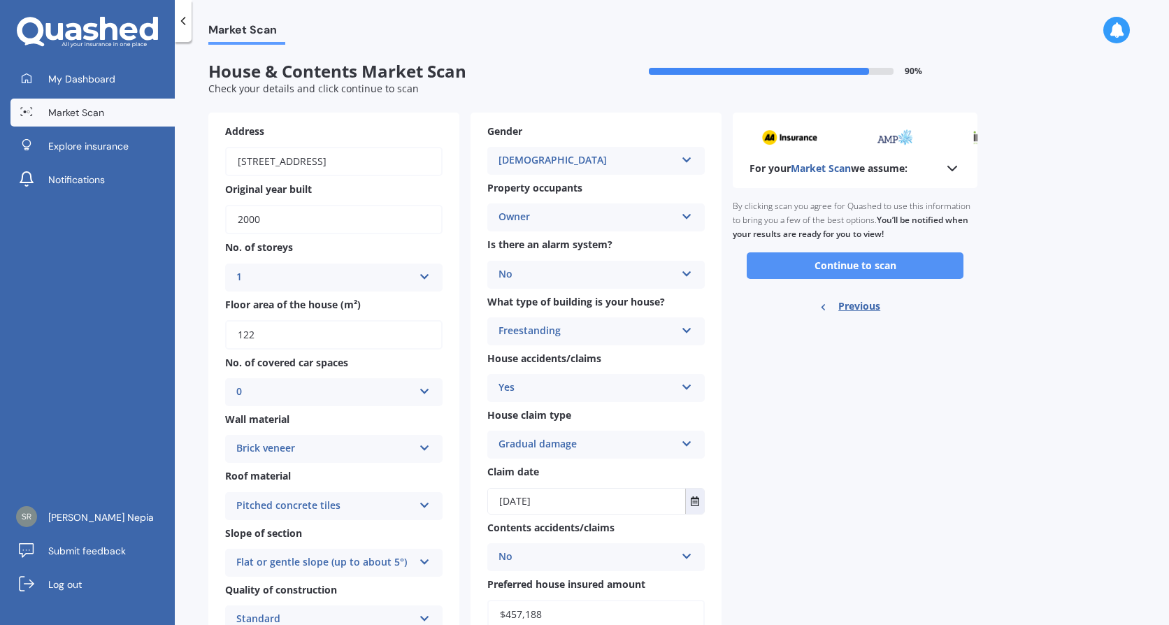
click at [837, 266] on button "Continue to scan" at bounding box center [855, 265] width 217 height 27
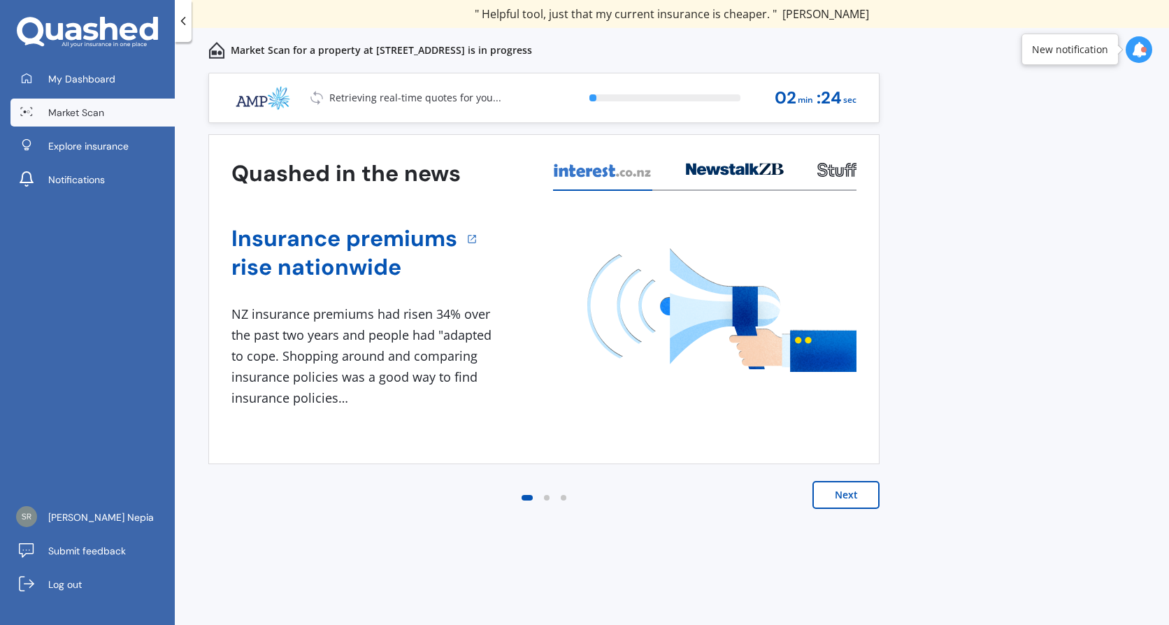
click at [848, 501] on button "Next" at bounding box center [845, 495] width 67 height 28
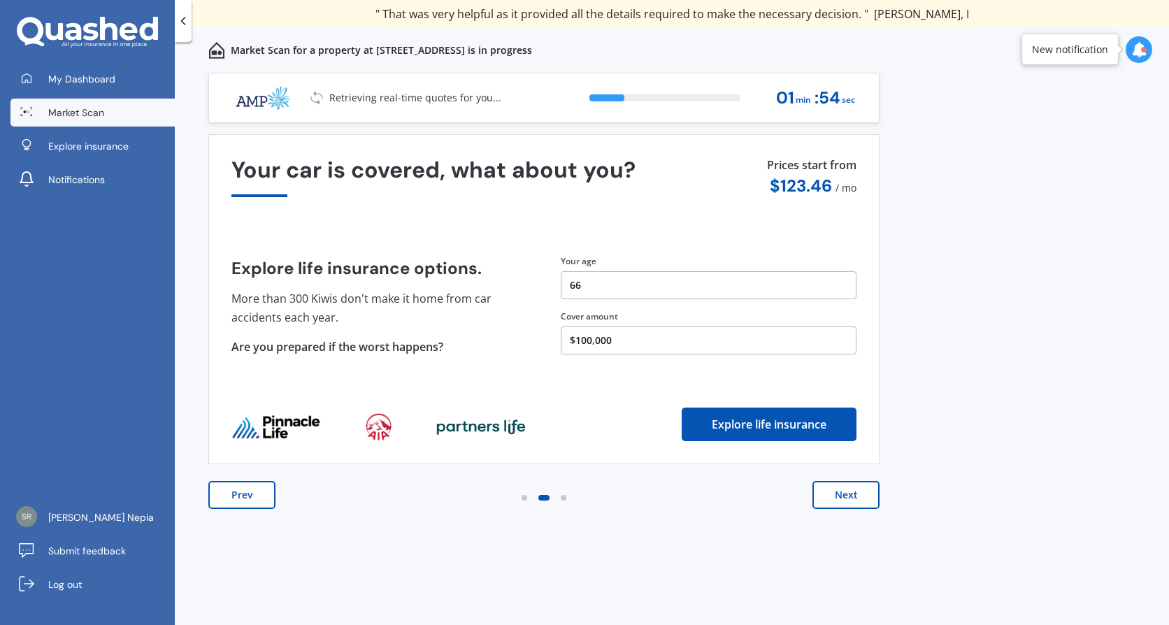
click at [524, 498] on div at bounding box center [525, 498] width 6 height 6
click at [1134, 49] on icon at bounding box center [1138, 49] width 15 height 15
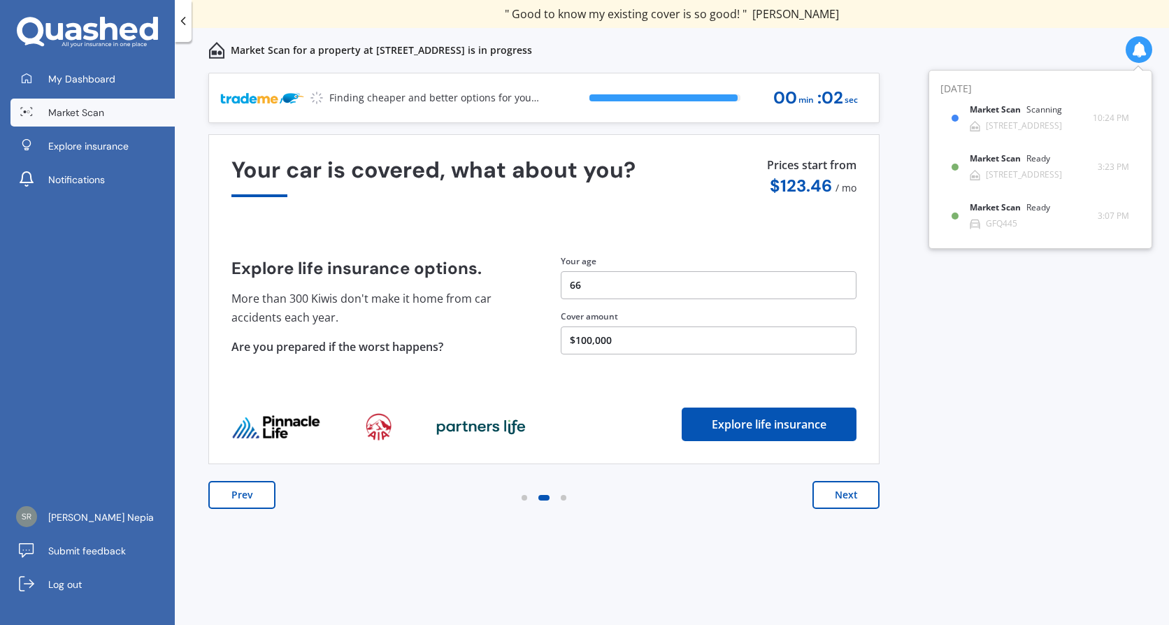
click at [1033, 371] on div "Previous 60,000+ Kiwis have signed up to shop and save on insurance with us " H…" at bounding box center [672, 364] width 994 height 583
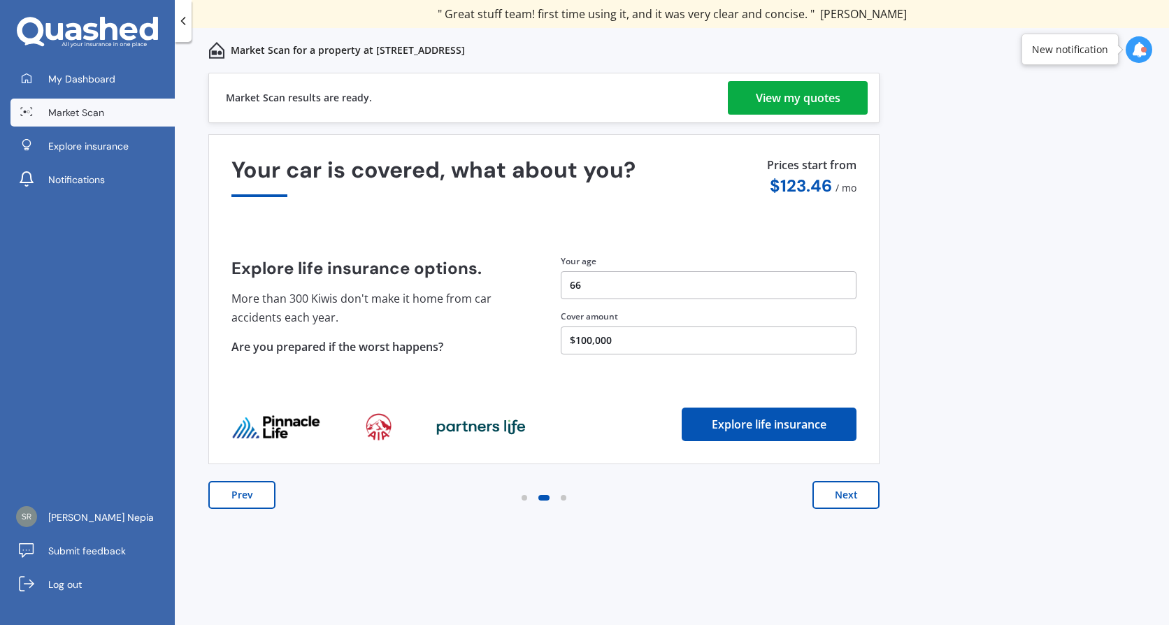
click at [776, 96] on div "View my quotes" at bounding box center [798, 98] width 85 height 34
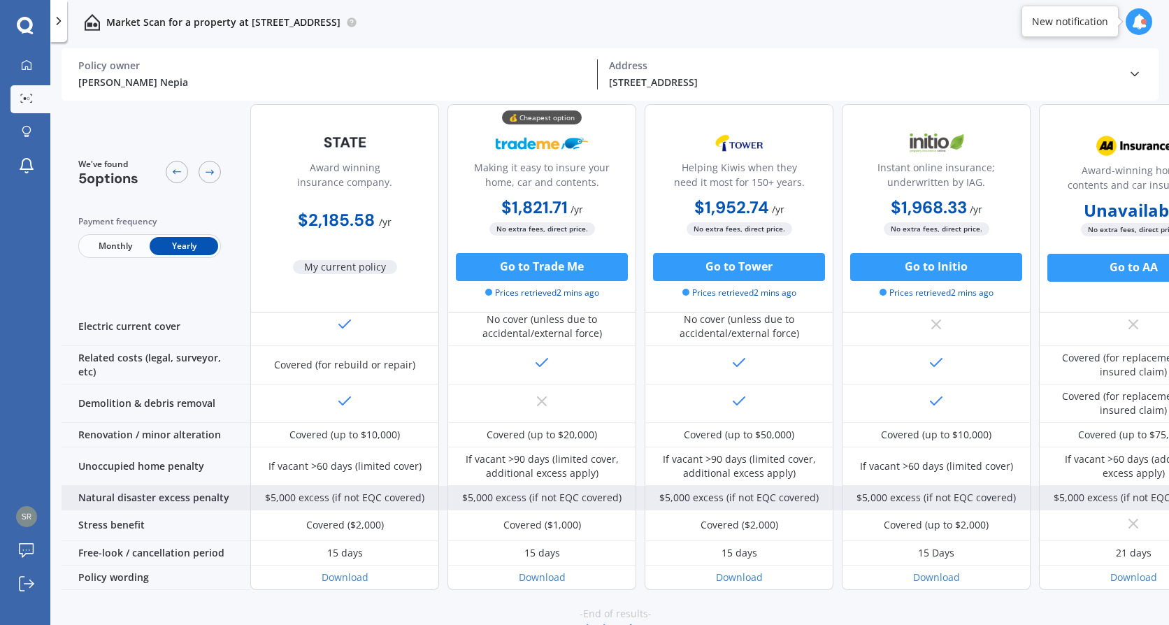
scroll to position [550, 0]
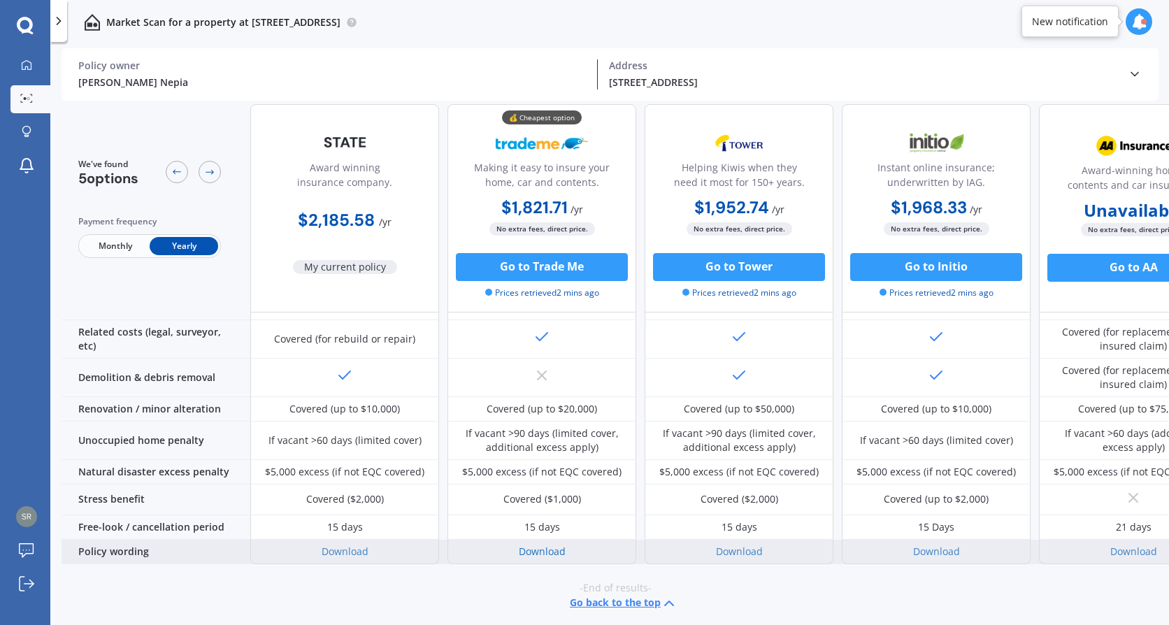
click at [531, 545] on link "Download" at bounding box center [542, 551] width 47 height 13
click at [541, 545] on link "Download" at bounding box center [542, 551] width 47 height 13
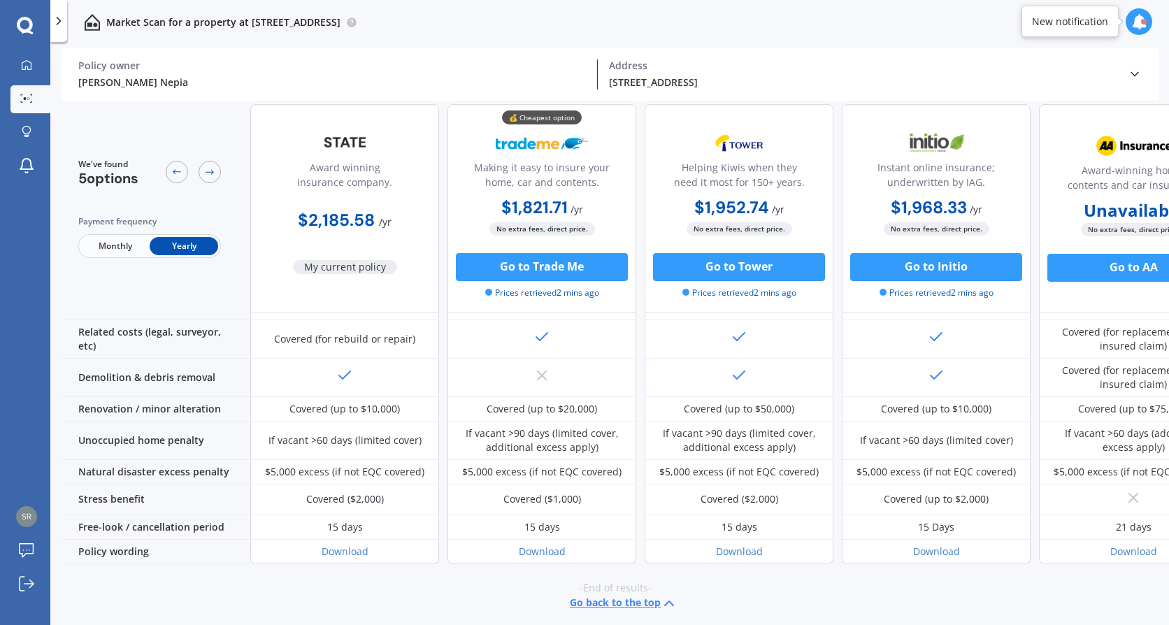
scroll to position [550, 66]
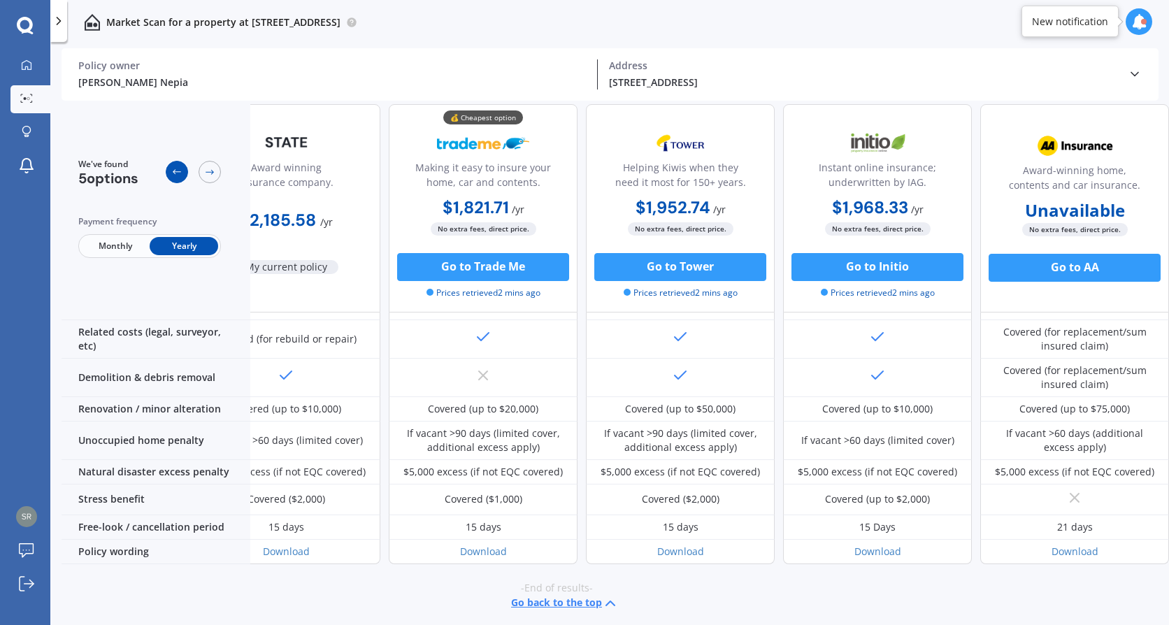
click at [178, 173] on icon at bounding box center [176, 171] width 11 height 11
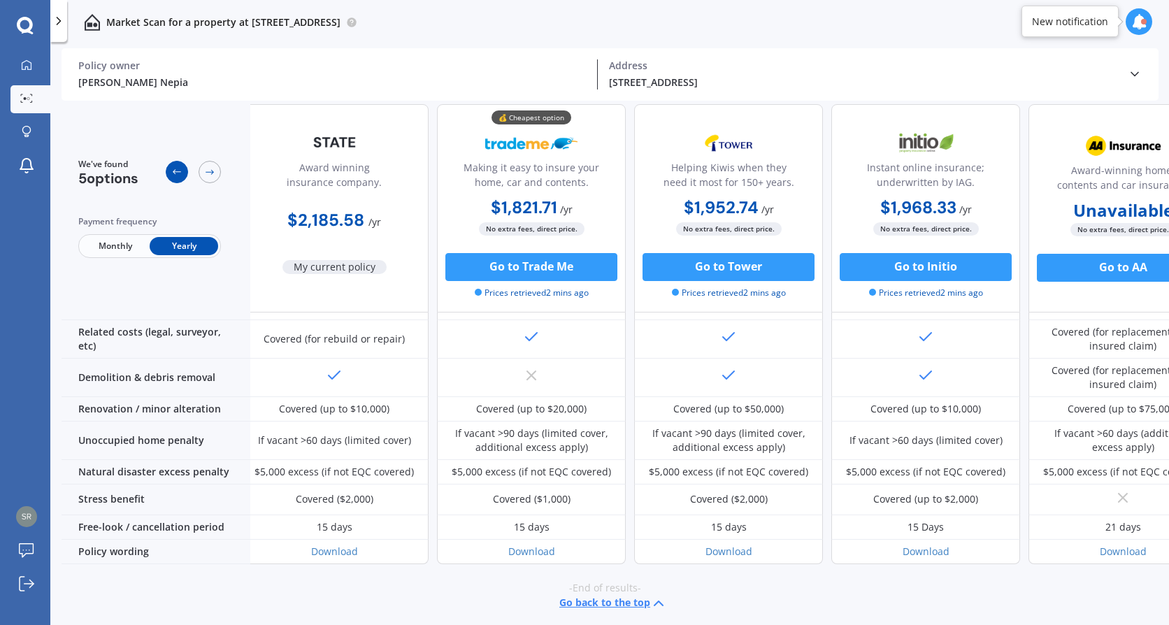
scroll to position [550, 0]
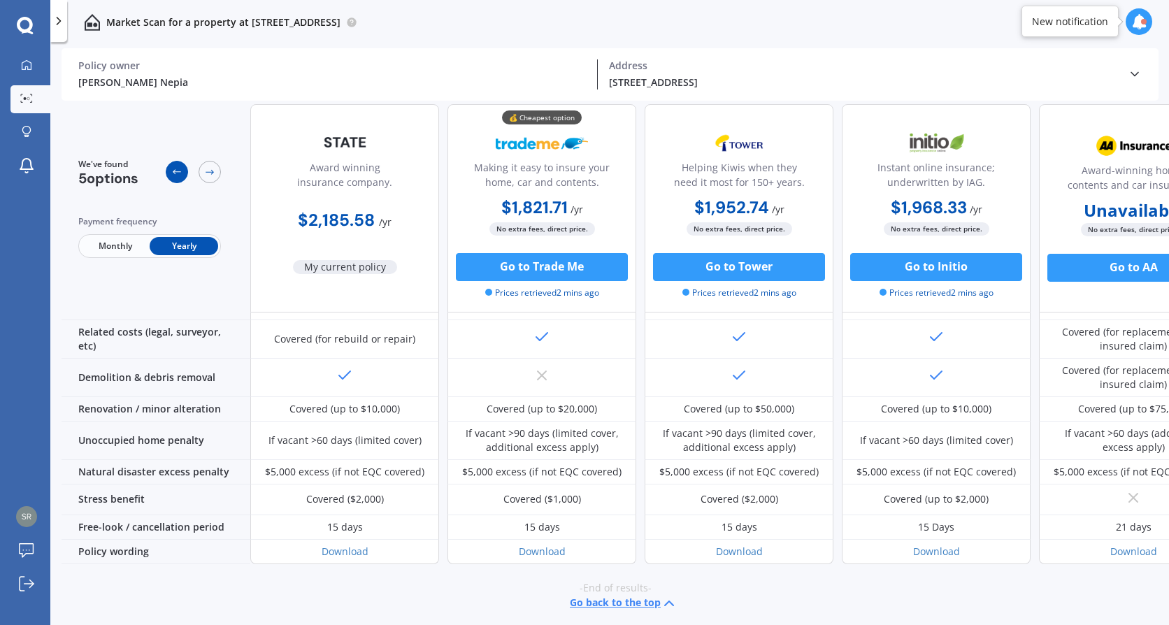
click at [178, 173] on icon at bounding box center [176, 171] width 11 height 11
click at [209, 176] on icon at bounding box center [209, 171] width 11 height 11
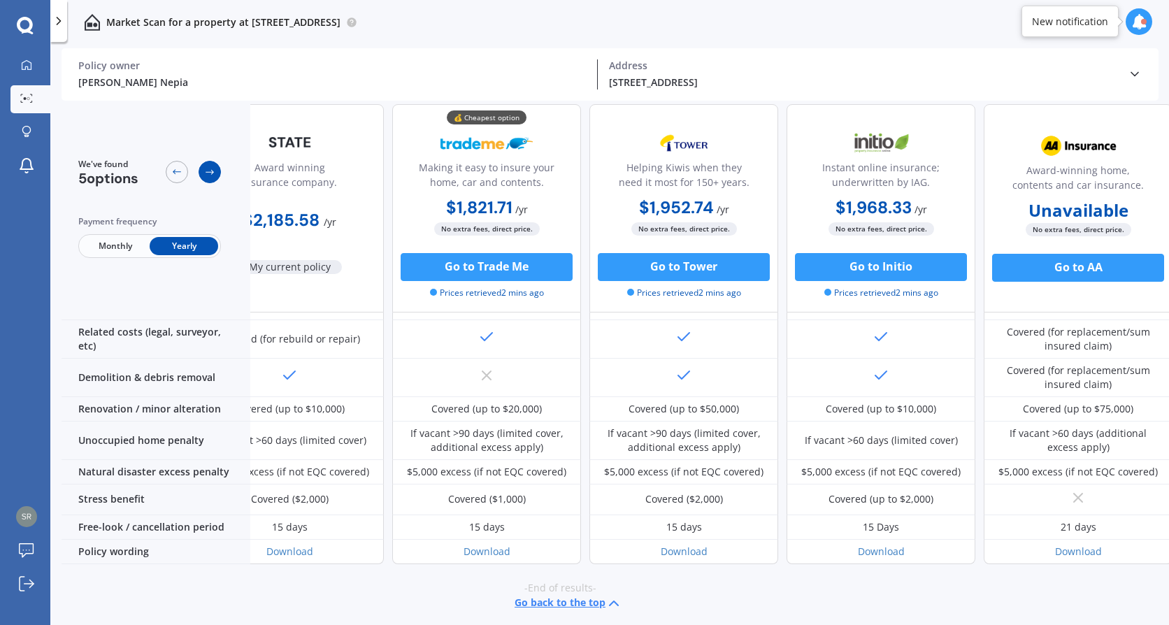
scroll to position [550, 66]
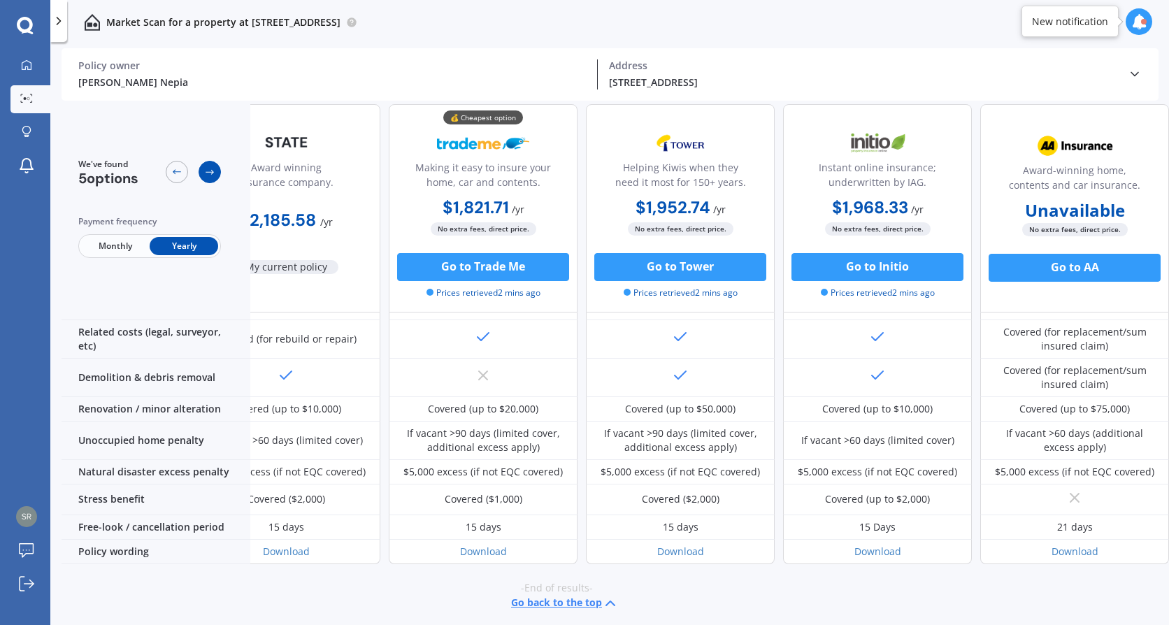
click at [213, 178] on icon at bounding box center [209, 171] width 11 height 11
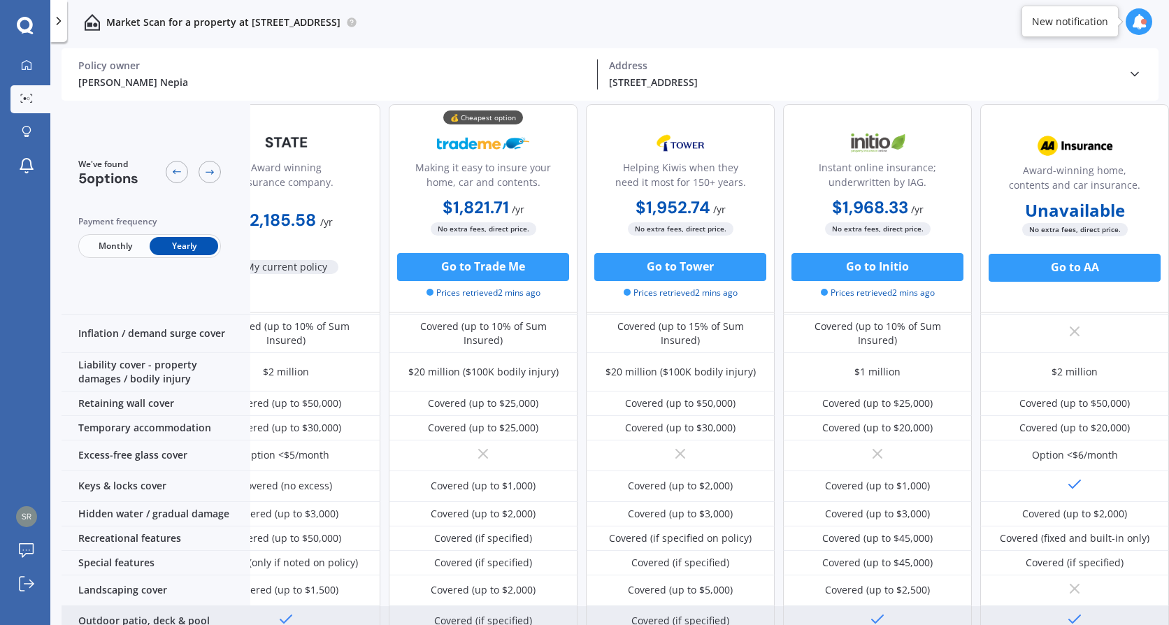
scroll to position [0, 66]
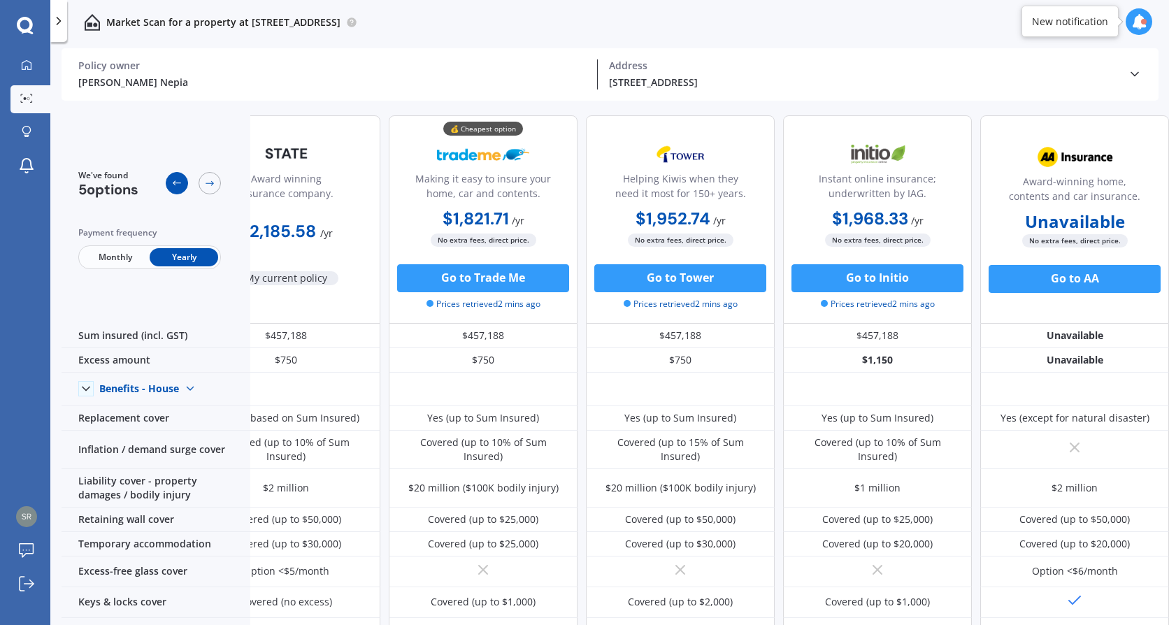
click at [175, 184] on icon at bounding box center [176, 183] width 11 height 11
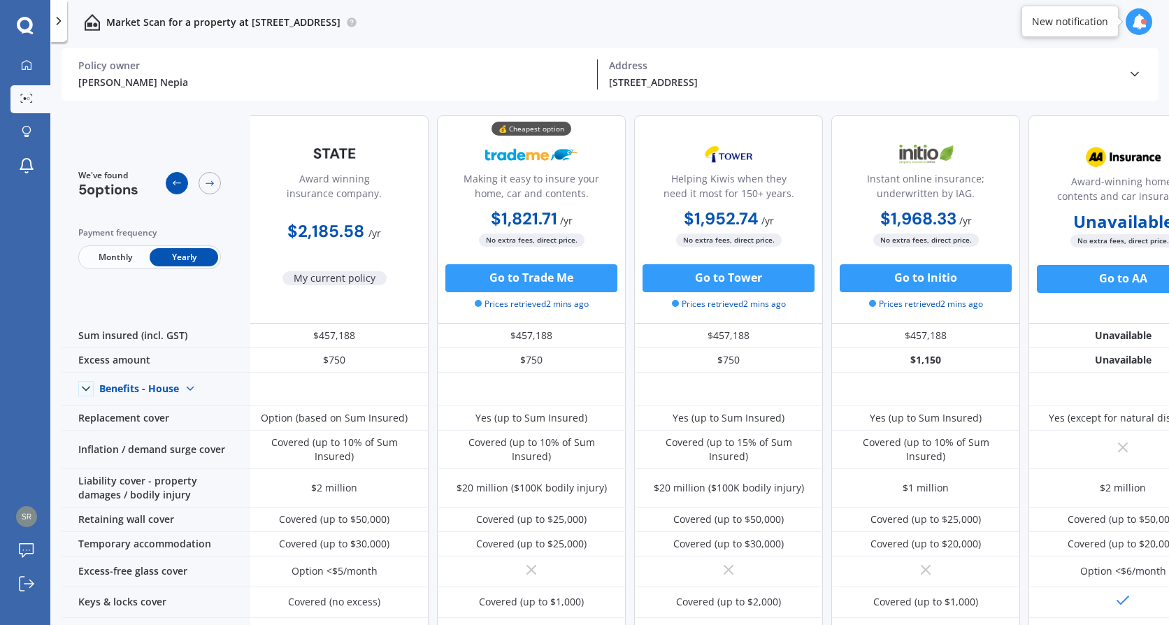
scroll to position [0, 0]
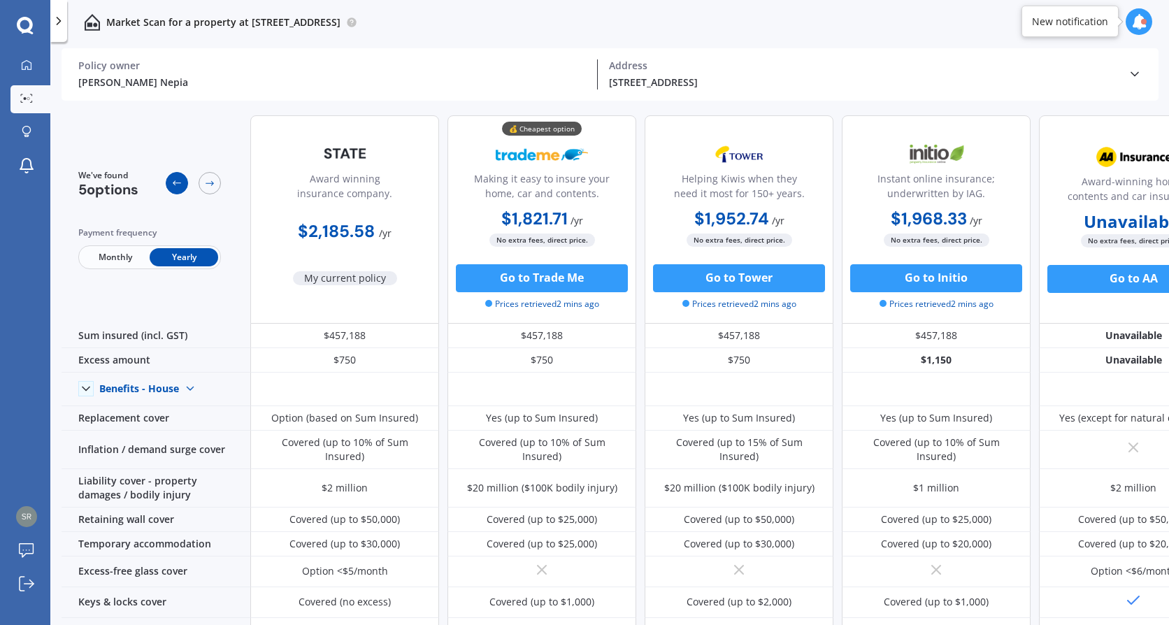
click at [175, 184] on icon at bounding box center [176, 183] width 11 height 11
click at [24, 101] on icon at bounding box center [26, 98] width 13 height 9
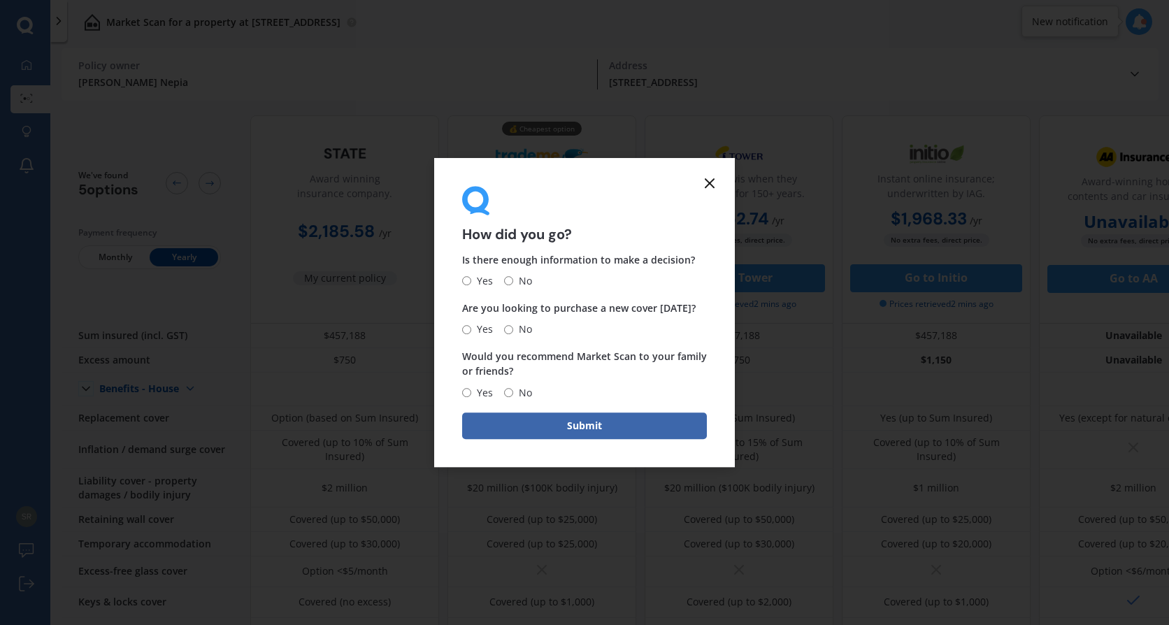
click at [508, 283] on input "No" at bounding box center [508, 281] width 9 height 9
radio input "true"
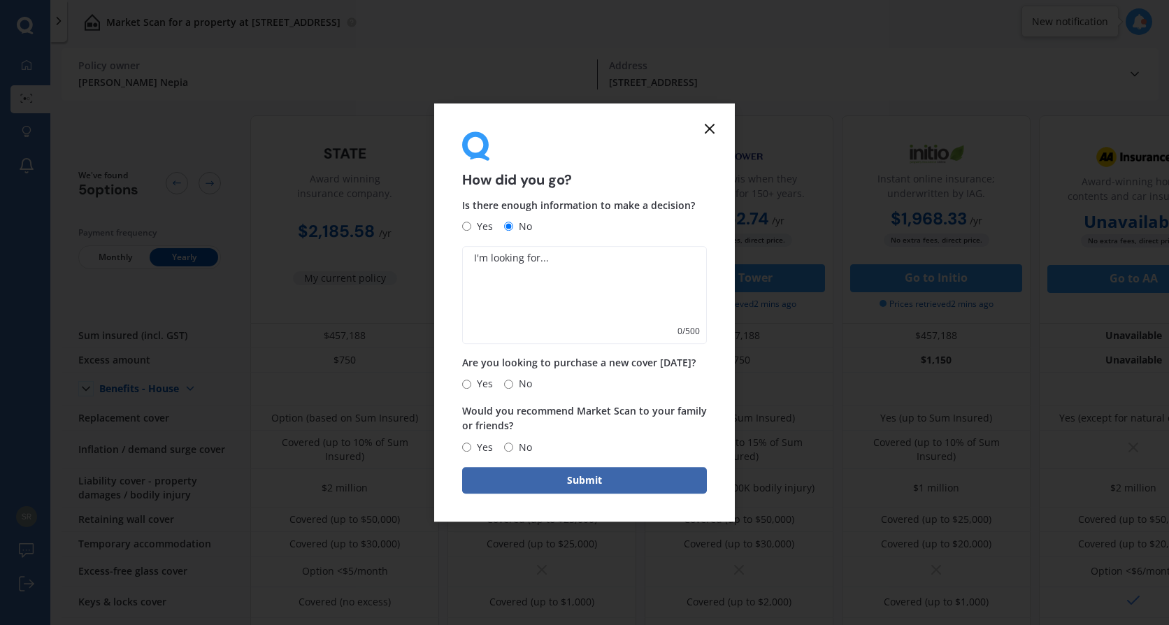
click at [519, 386] on span "No" at bounding box center [522, 383] width 19 height 17
click at [513, 386] on input "No" at bounding box center [508, 384] width 9 height 9
radio input "true"
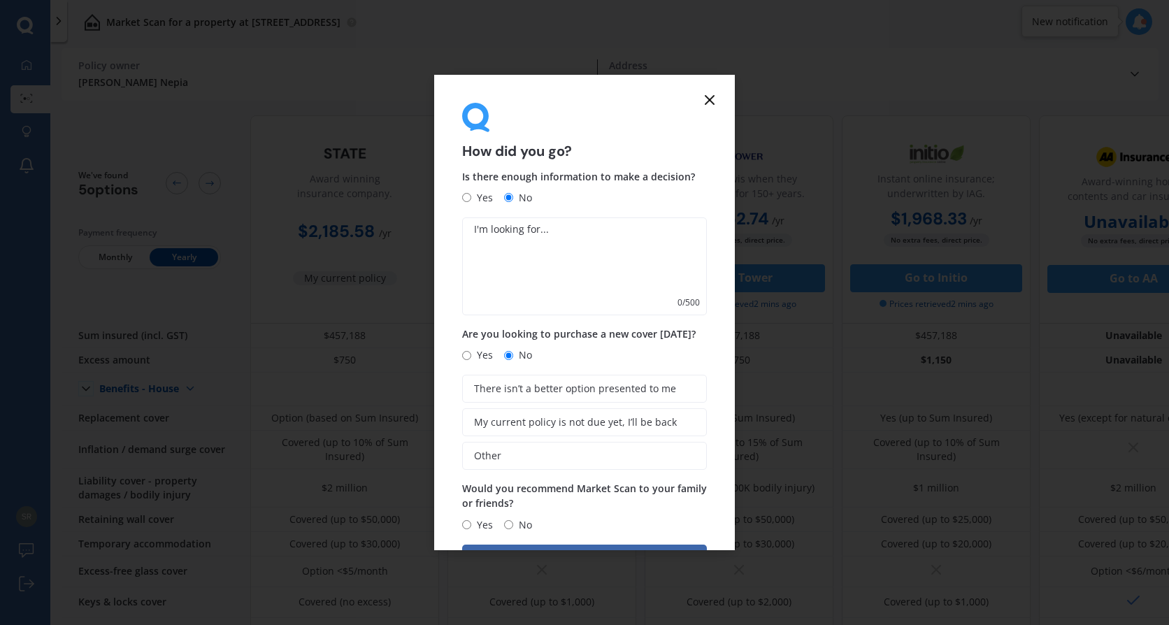
click at [470, 356] on input "Yes" at bounding box center [466, 355] width 9 height 9
radio input "true"
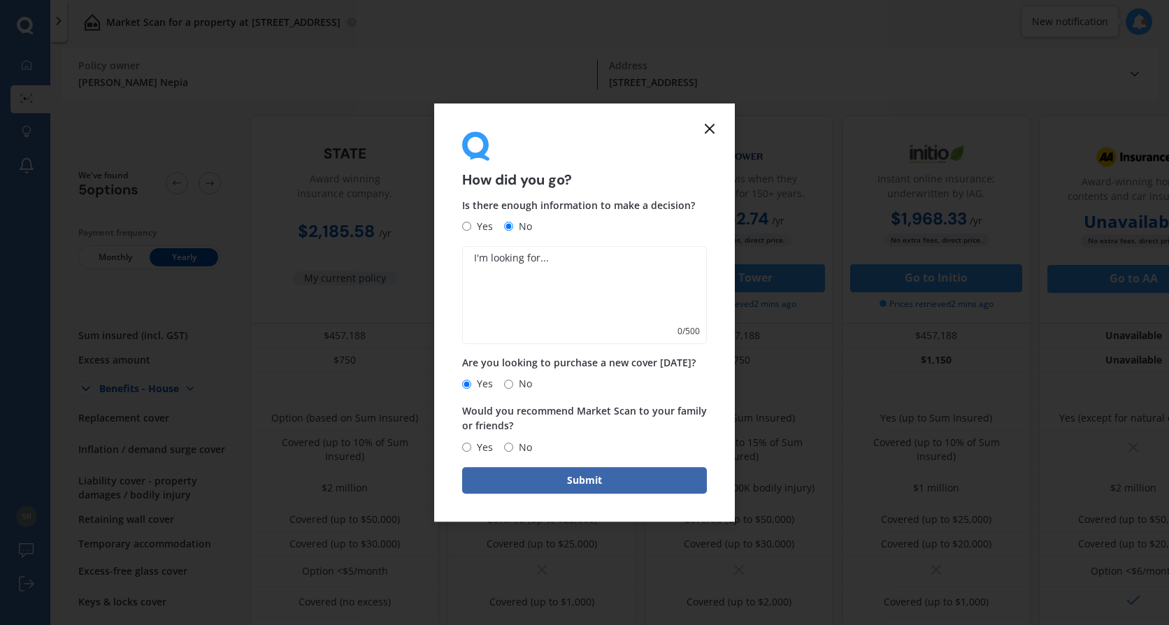
click at [502, 380] on div "Yes No" at bounding box center [497, 383] width 70 height 17
click at [510, 387] on input "No" at bounding box center [508, 384] width 9 height 9
radio input "true"
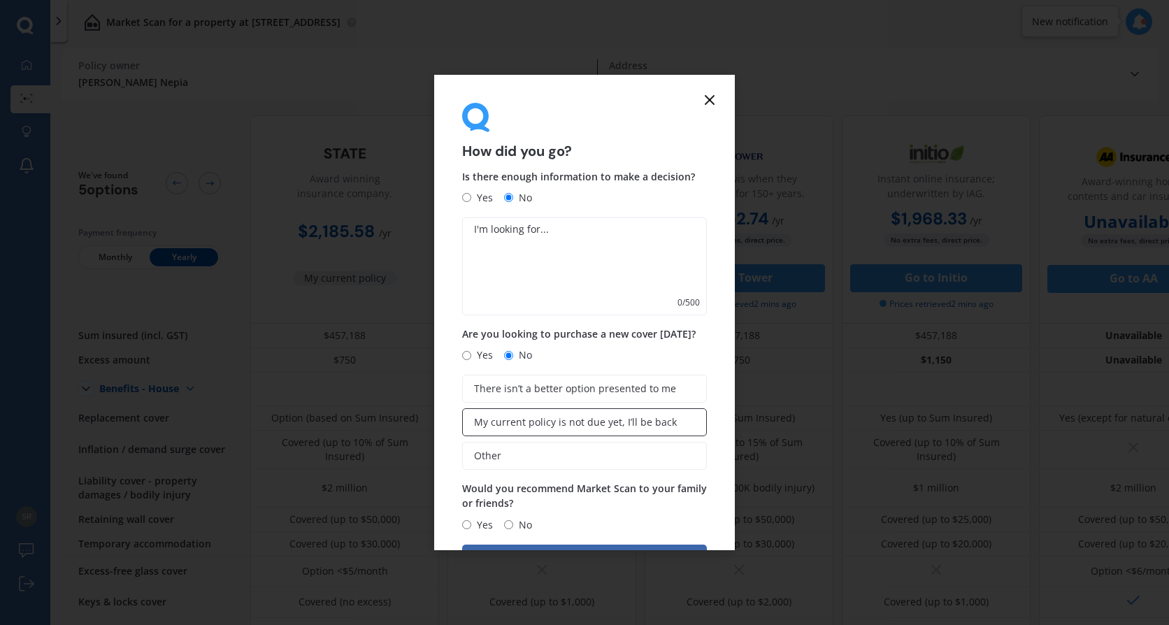
click at [592, 418] on span "My current policy is not due yet, I’ll be back" at bounding box center [575, 423] width 203 height 12
click at [0, 0] on input "My current policy is not due yet, I’ll be back" at bounding box center [0, 0] width 0 height 0
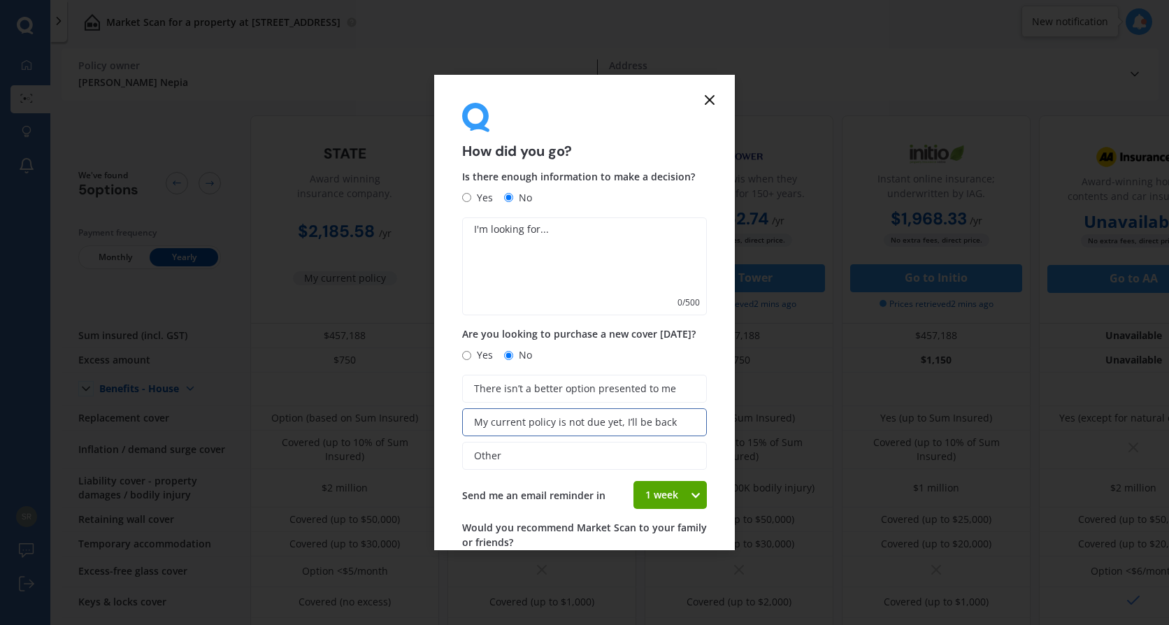
click at [475, 348] on span "Yes" at bounding box center [482, 355] width 22 height 17
click at [471, 351] on input "Yes" at bounding box center [466, 355] width 9 height 9
radio input "true"
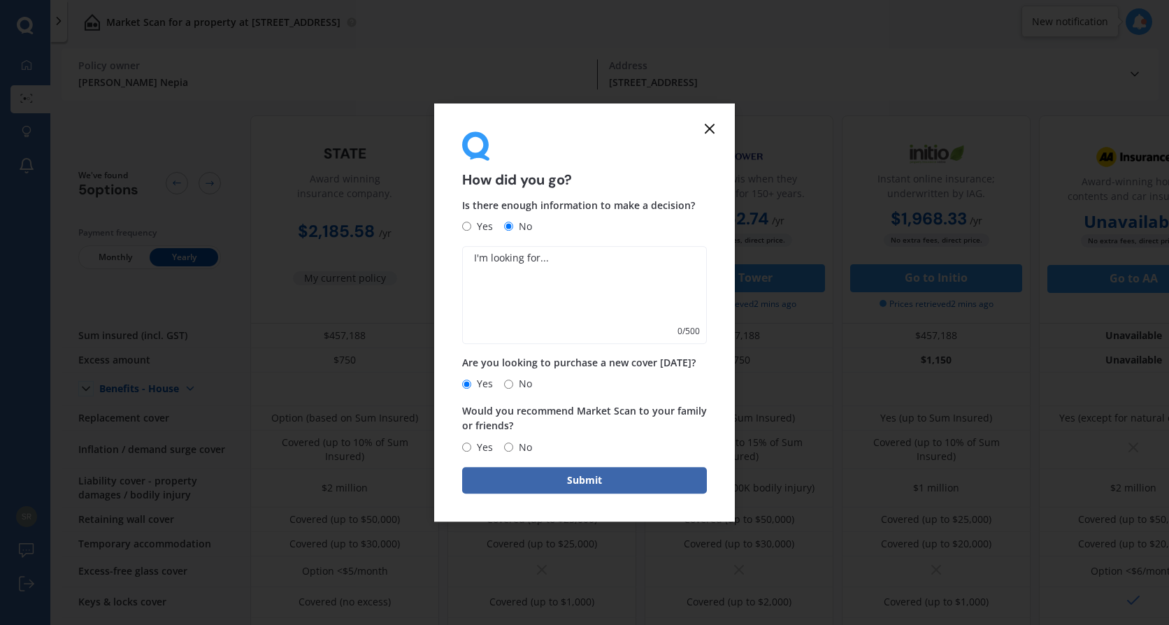
click at [473, 446] on span "Yes" at bounding box center [482, 447] width 22 height 17
click at [471, 446] on input "Yes" at bounding box center [466, 447] width 9 height 9
radio input "true"
click at [561, 487] on button "Submit" at bounding box center [584, 480] width 245 height 27
click at [515, 278] on textarea at bounding box center [584, 295] width 245 height 98
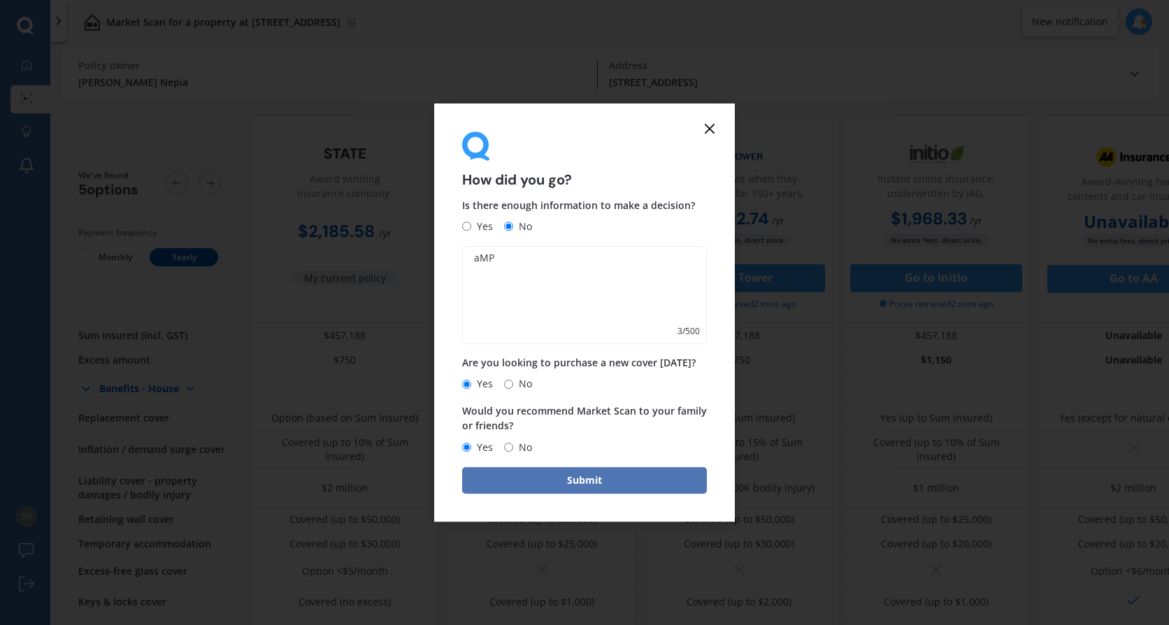
type textarea "aMP"
click at [611, 471] on button "Submit" at bounding box center [584, 480] width 245 height 27
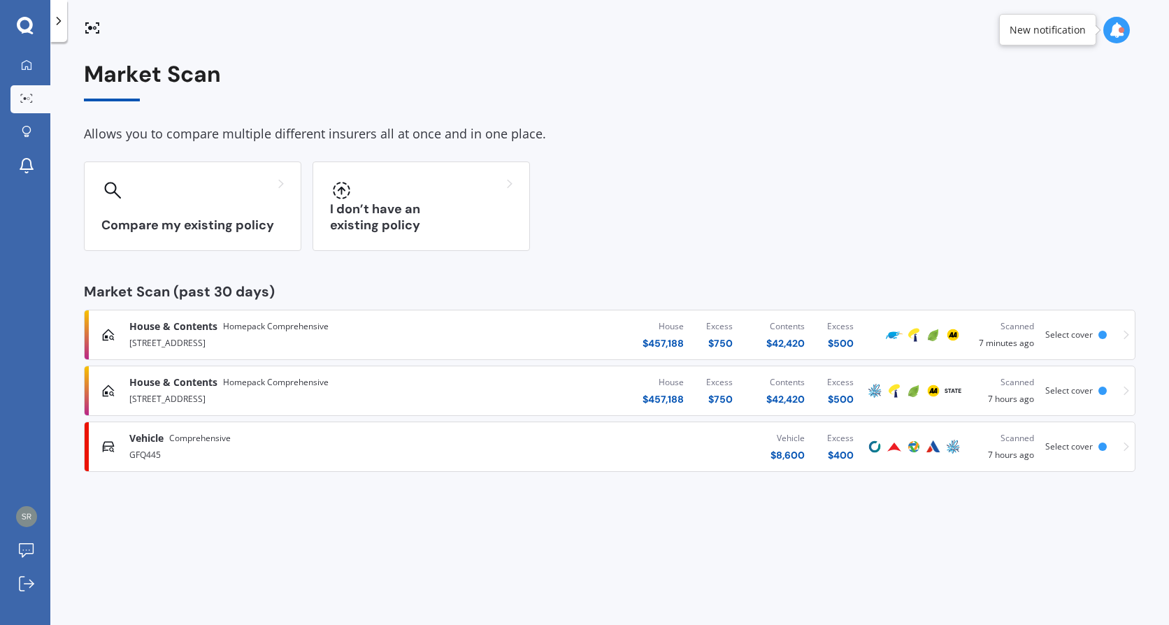
click at [190, 387] on span "House & Contents" at bounding box center [173, 382] width 88 height 14
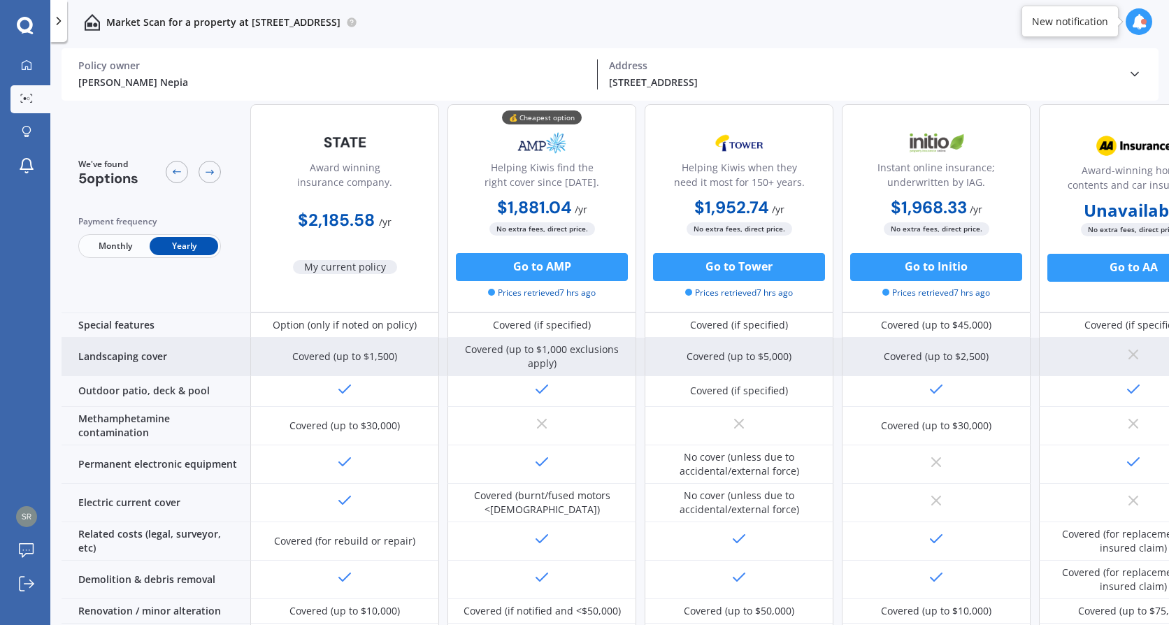
scroll to position [557, 0]
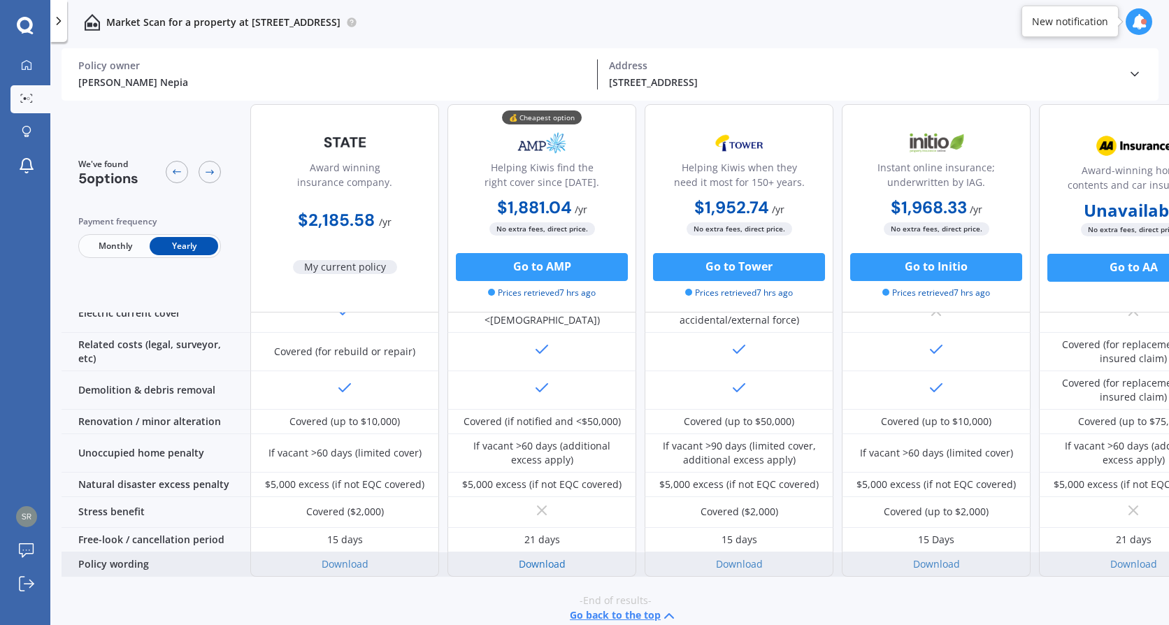
click at [543, 557] on link "Download" at bounding box center [542, 563] width 47 height 13
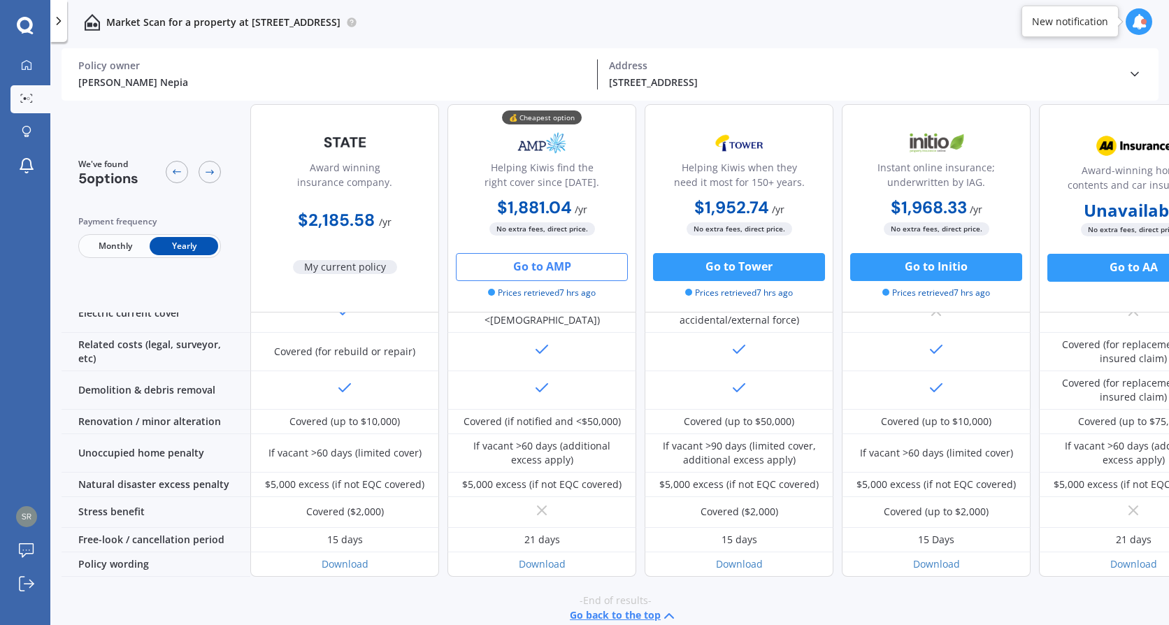
click at [554, 272] on button "Go to AMP" at bounding box center [542, 267] width 172 height 28
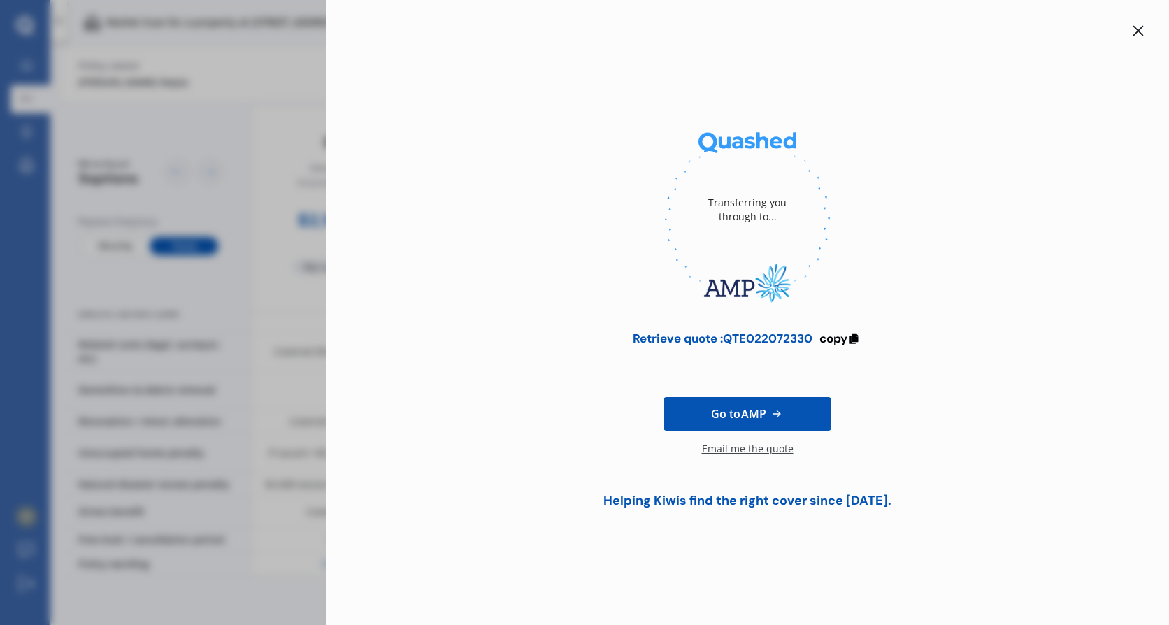
click at [733, 450] on div "Email me the quote" at bounding box center [748, 456] width 92 height 28
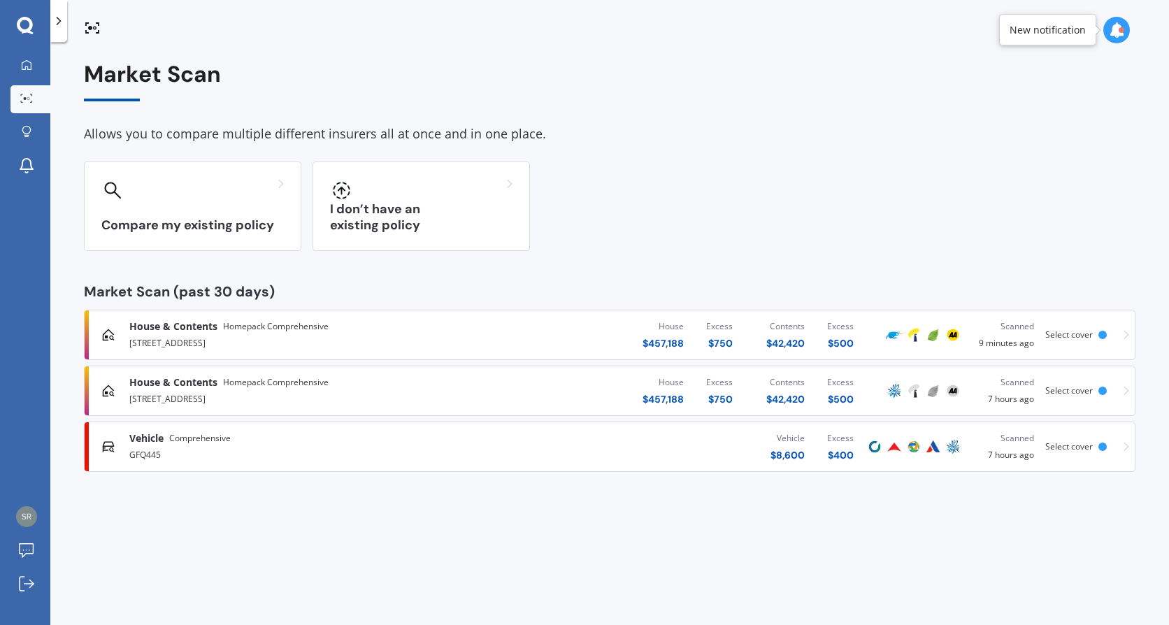
click at [195, 380] on span "House & Contents" at bounding box center [173, 382] width 88 height 14
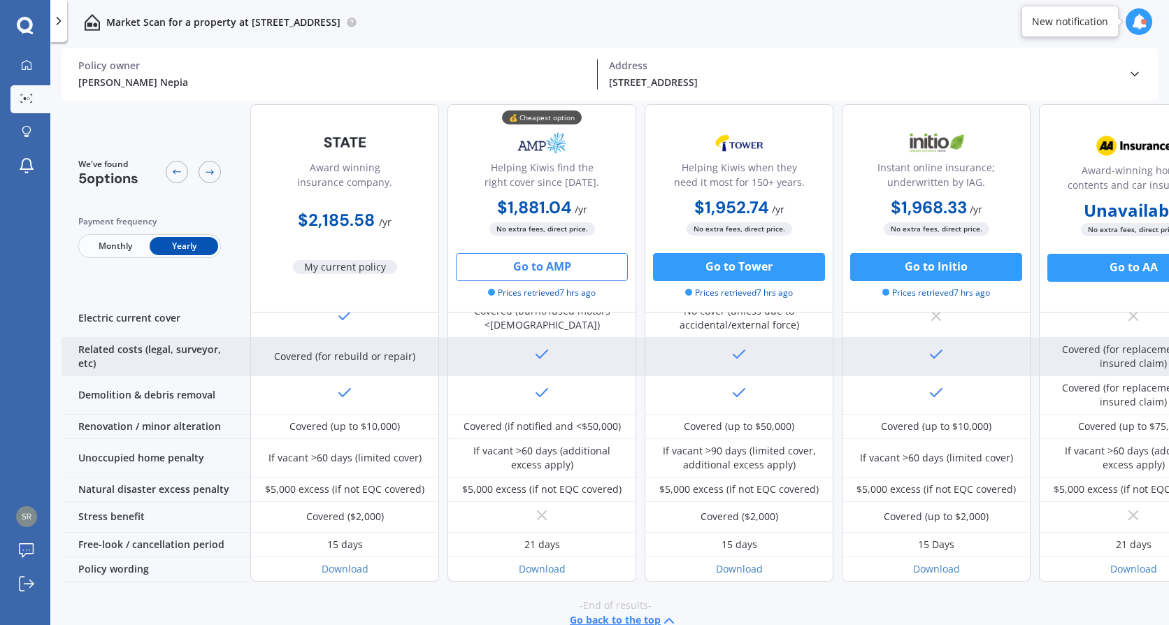
scroll to position [557, 0]
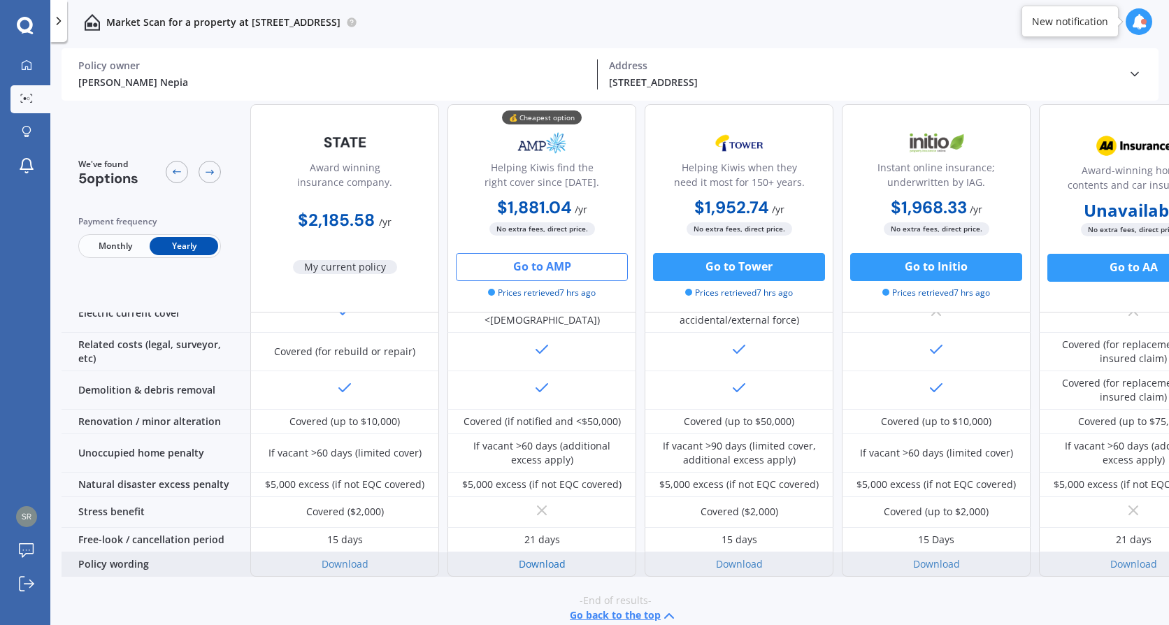
click at [550, 557] on link "Download" at bounding box center [542, 563] width 47 height 13
click at [541, 557] on link "Download" at bounding box center [542, 563] width 47 height 13
